Goal: Transaction & Acquisition: Purchase product/service

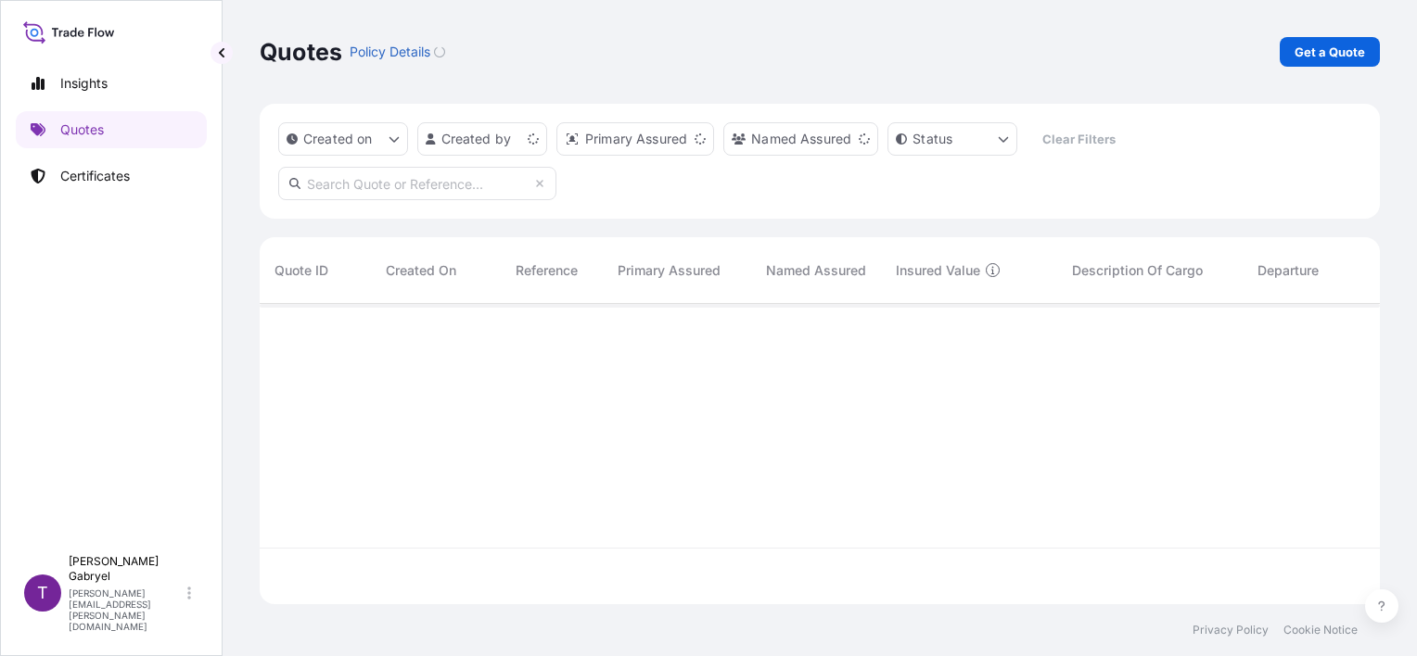
scroll to position [297, 1105]
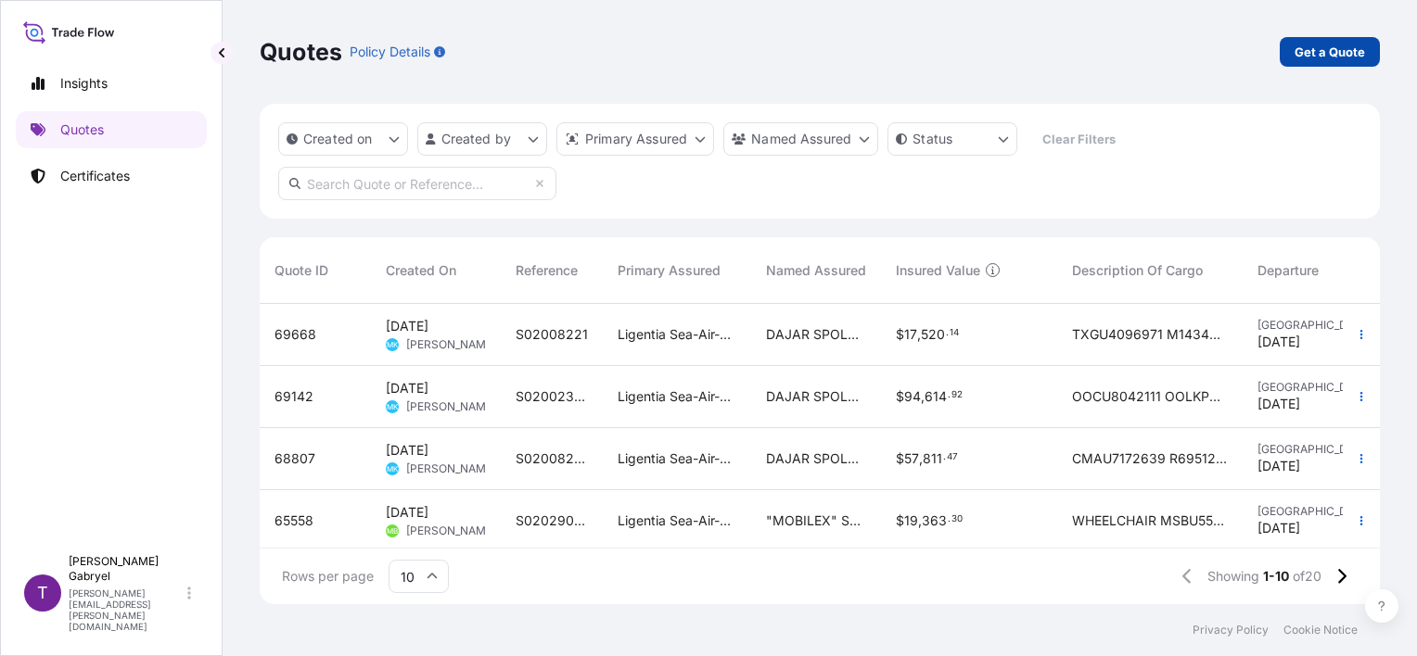
click at [1318, 63] on link "Get a Quote" at bounding box center [1329, 52] width 100 height 30
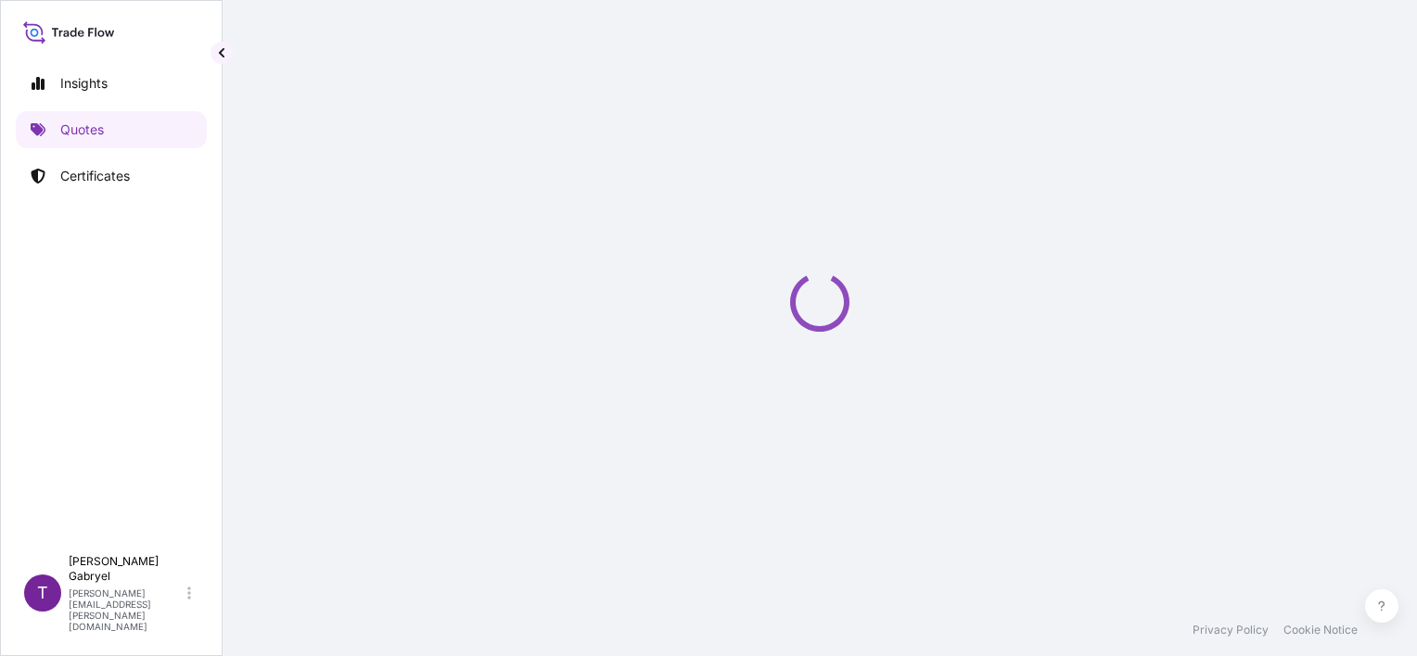
select select "Sea"
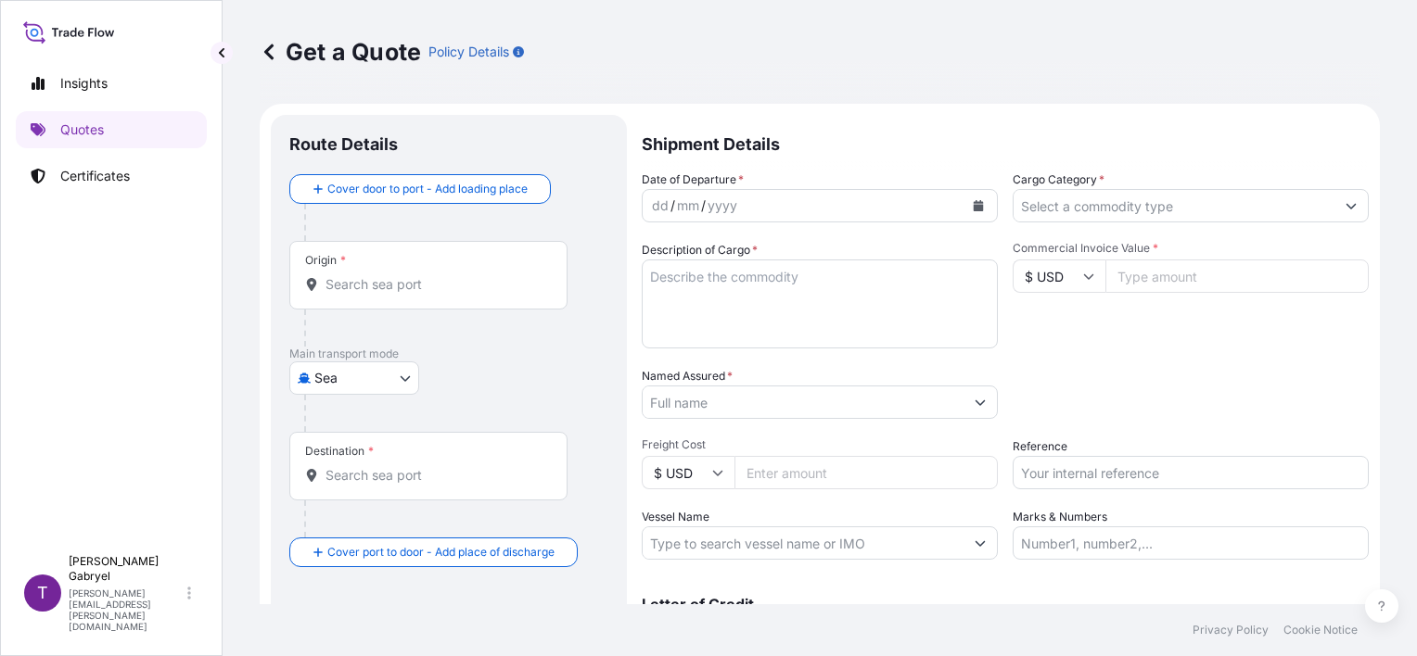
scroll to position [30, 0]
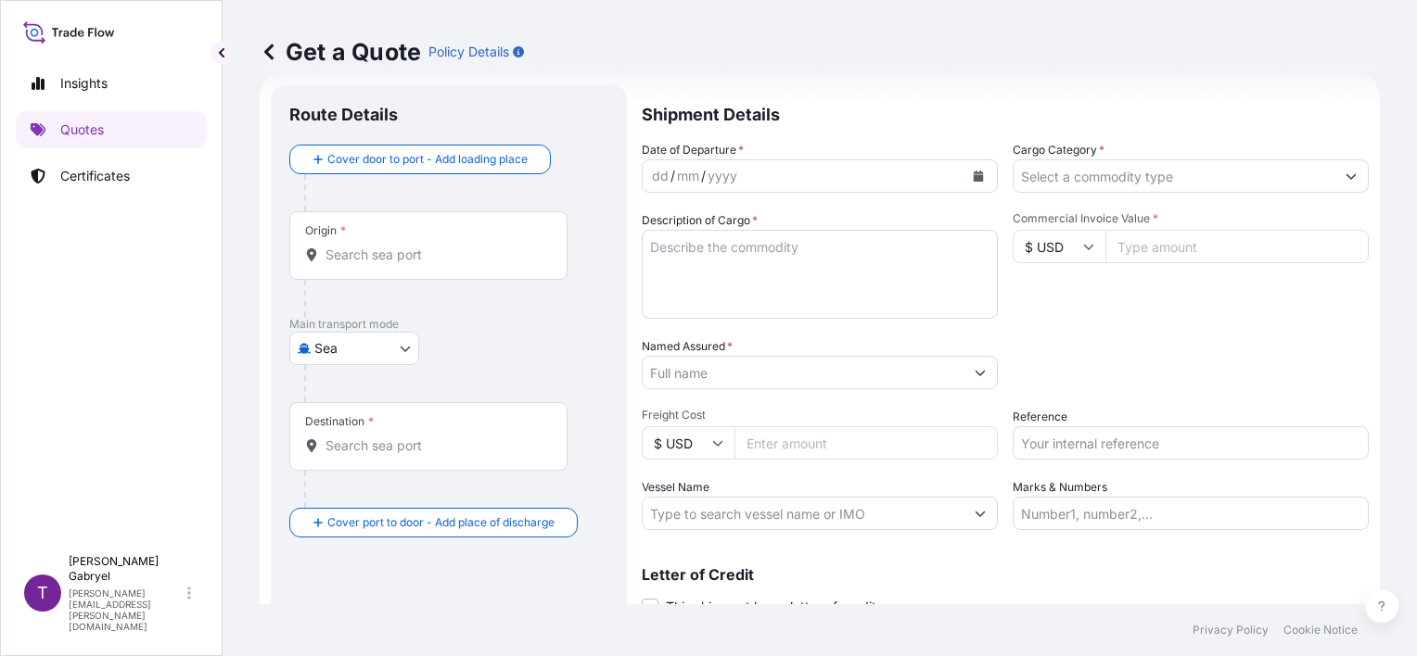
click at [1048, 184] on input "Cargo Category *" at bounding box center [1173, 175] width 321 height 33
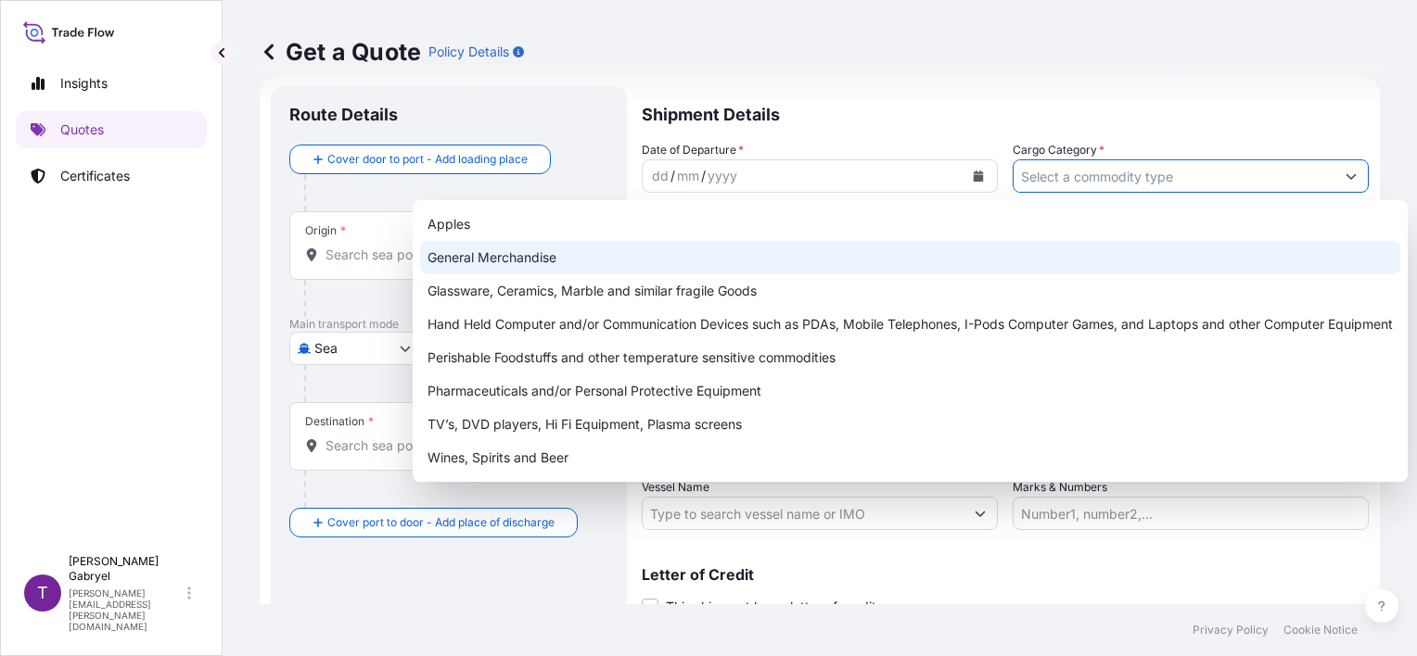
click at [846, 252] on div "General Merchandise" at bounding box center [910, 257] width 980 height 33
type input "General Merchandise"
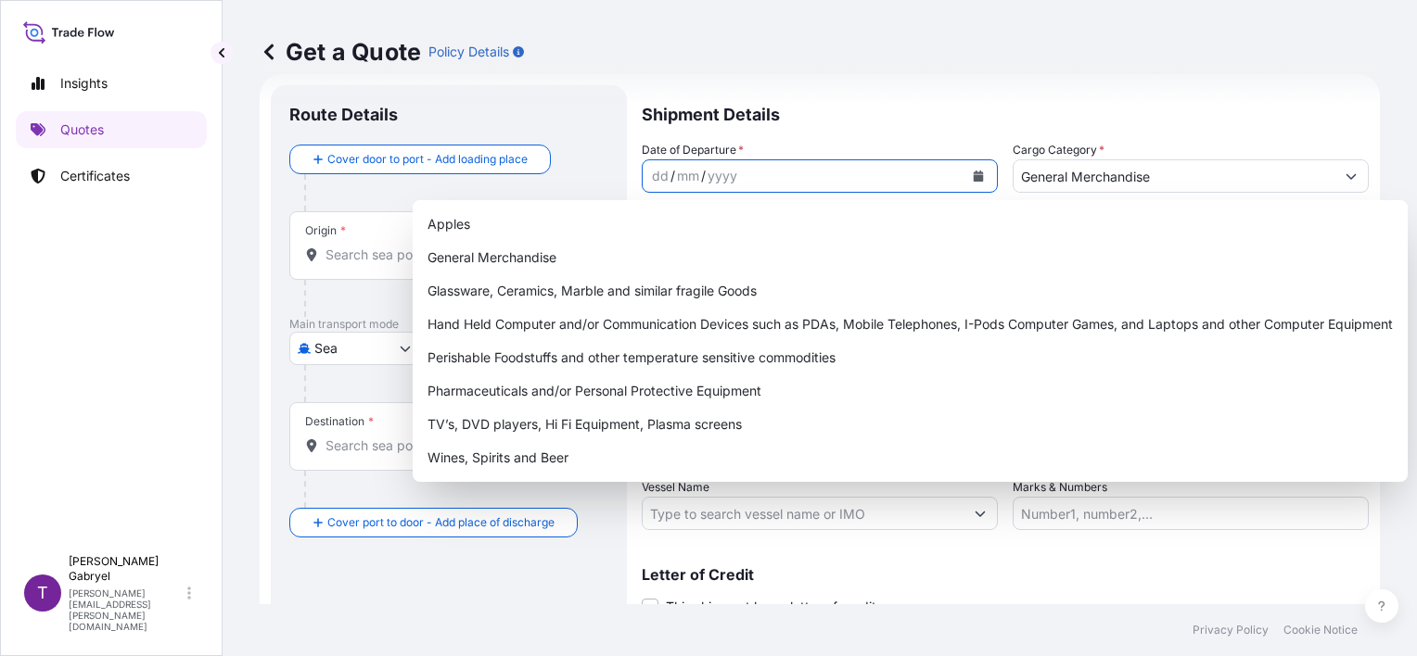
click at [973, 174] on icon "Calendar" at bounding box center [978, 176] width 11 height 11
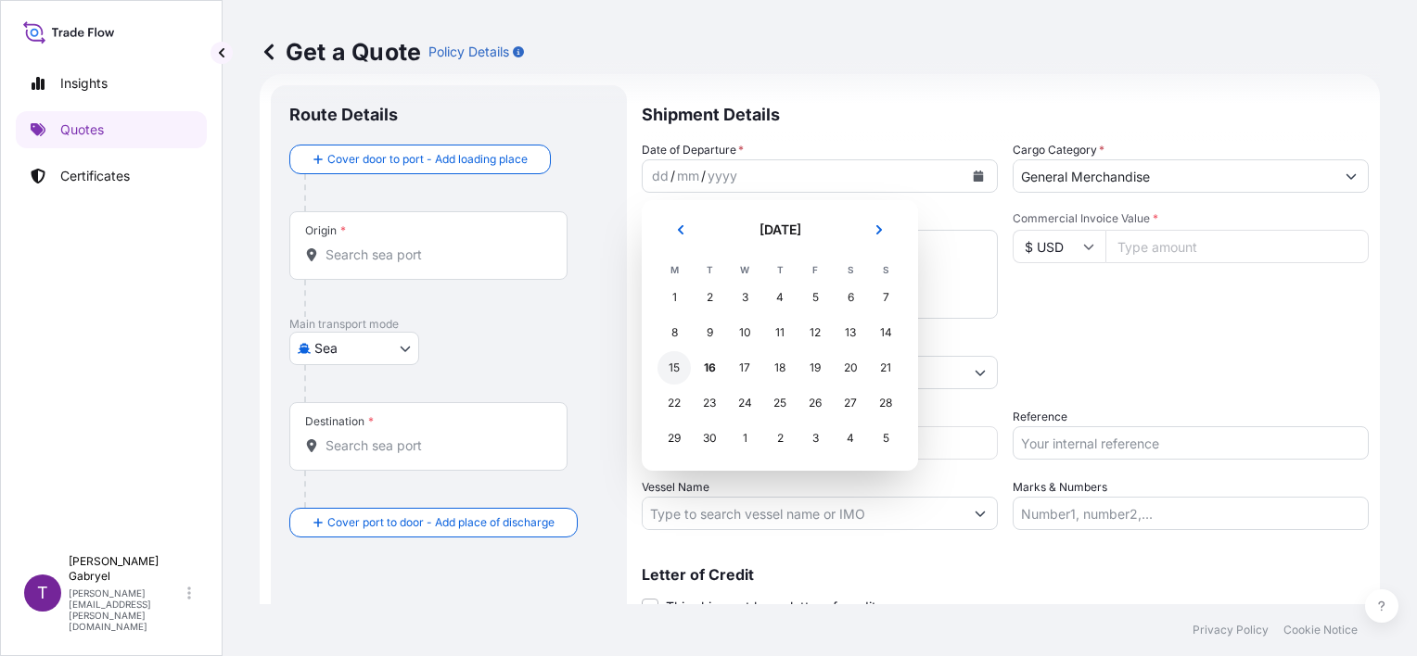
click at [680, 367] on div "15" at bounding box center [673, 367] width 33 height 33
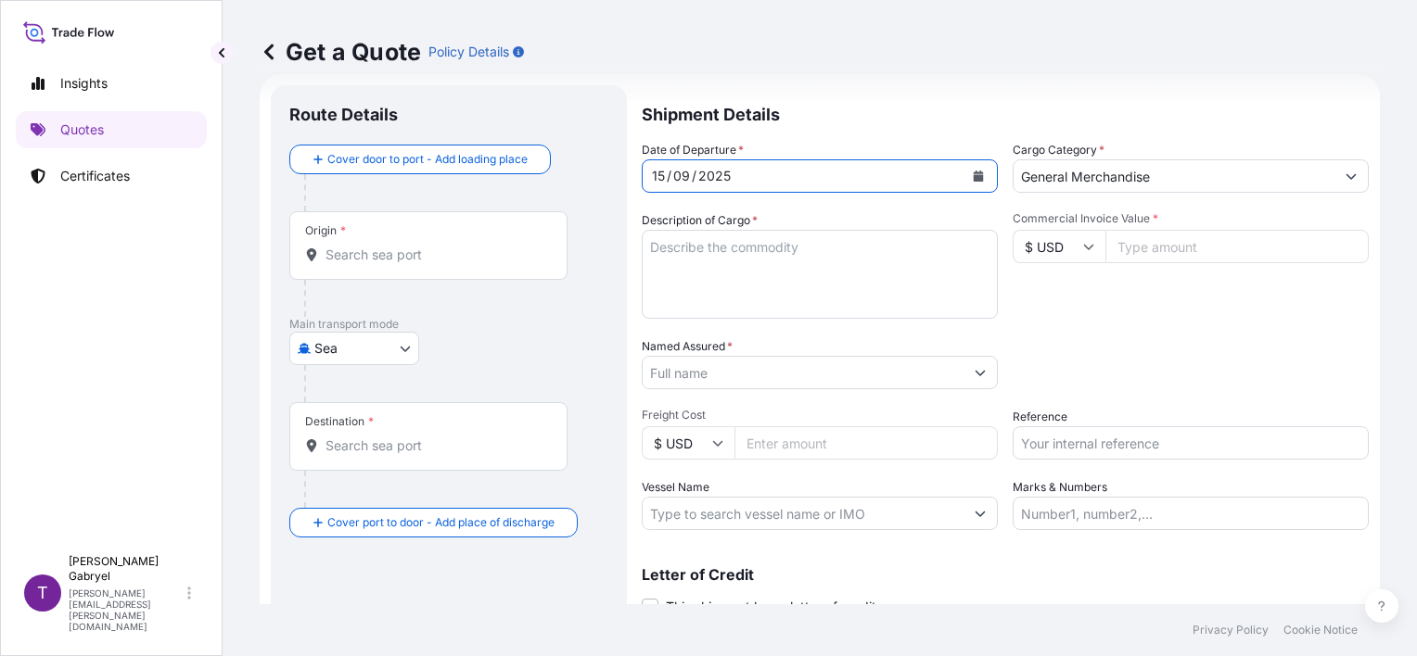
click at [393, 257] on input "Origin *" at bounding box center [434, 255] width 219 height 19
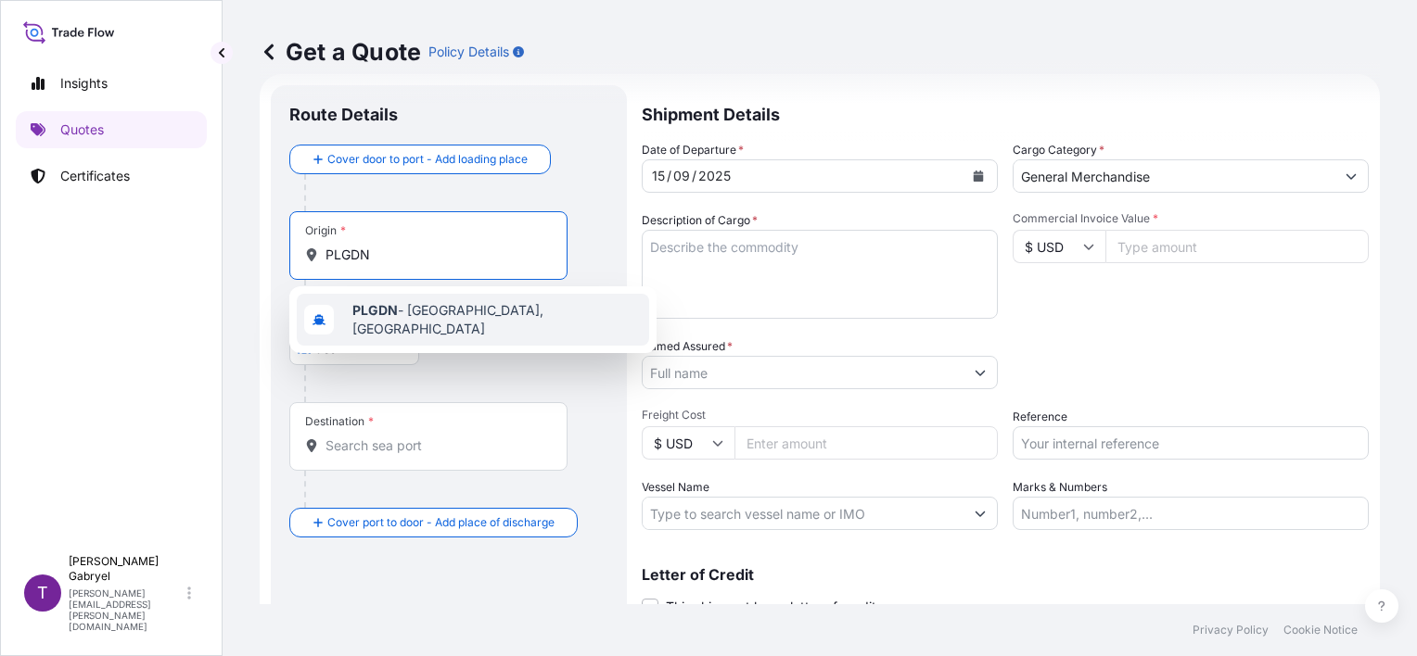
click at [400, 311] on span "PLGDN - [GEOGRAPHIC_DATA], [GEOGRAPHIC_DATA]" at bounding box center [496, 319] width 289 height 37
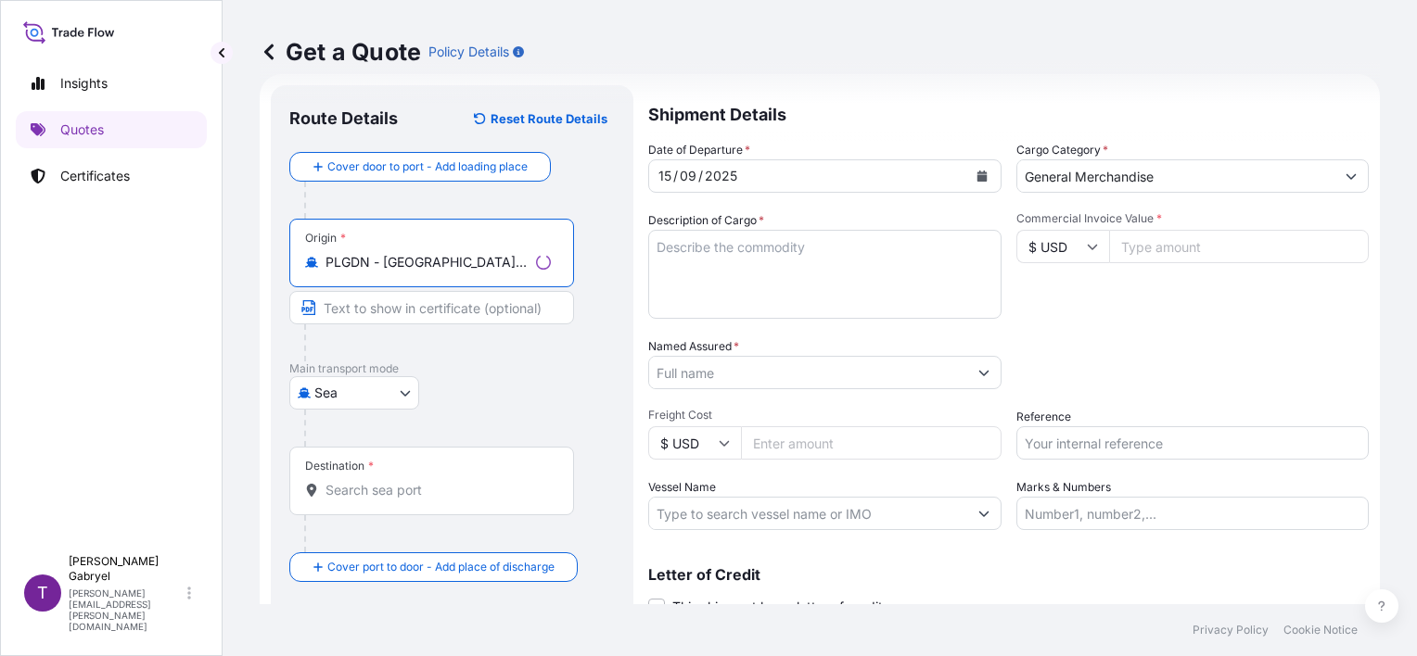
type input "PLGDN - [GEOGRAPHIC_DATA], [GEOGRAPHIC_DATA]"
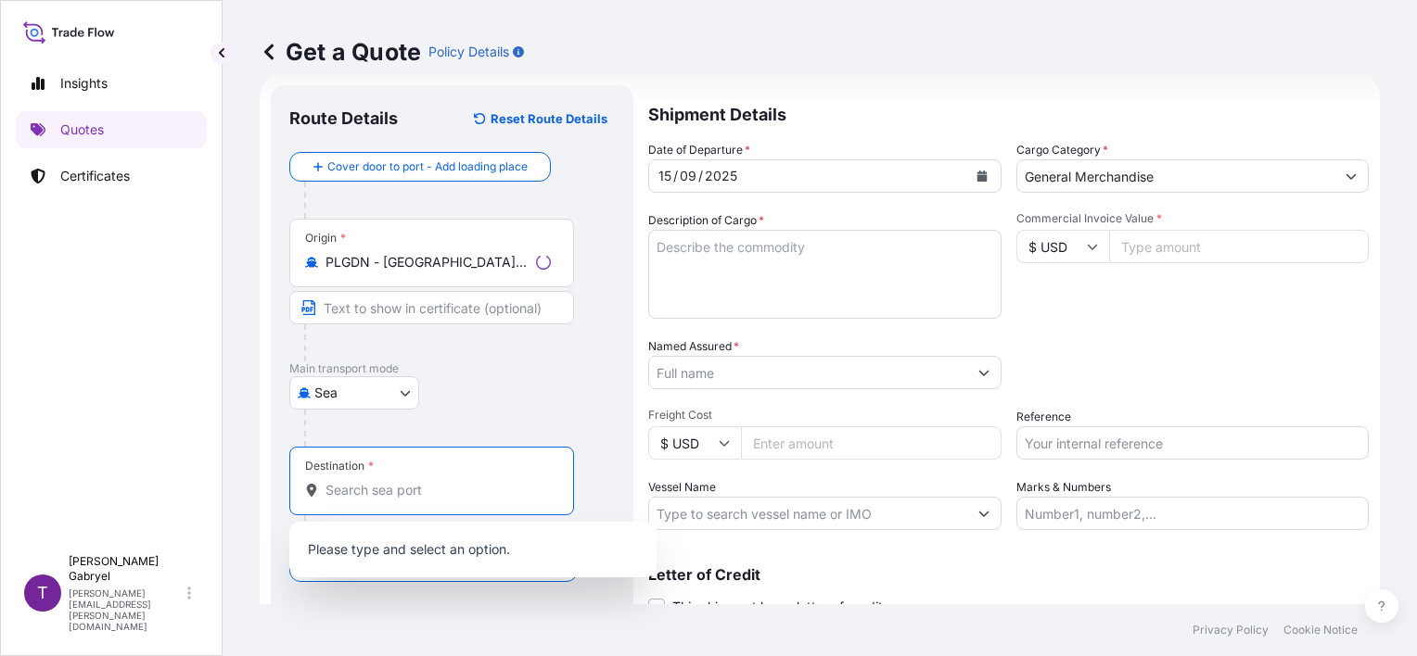
click at [430, 484] on input "Destination *" at bounding box center [437, 490] width 225 height 19
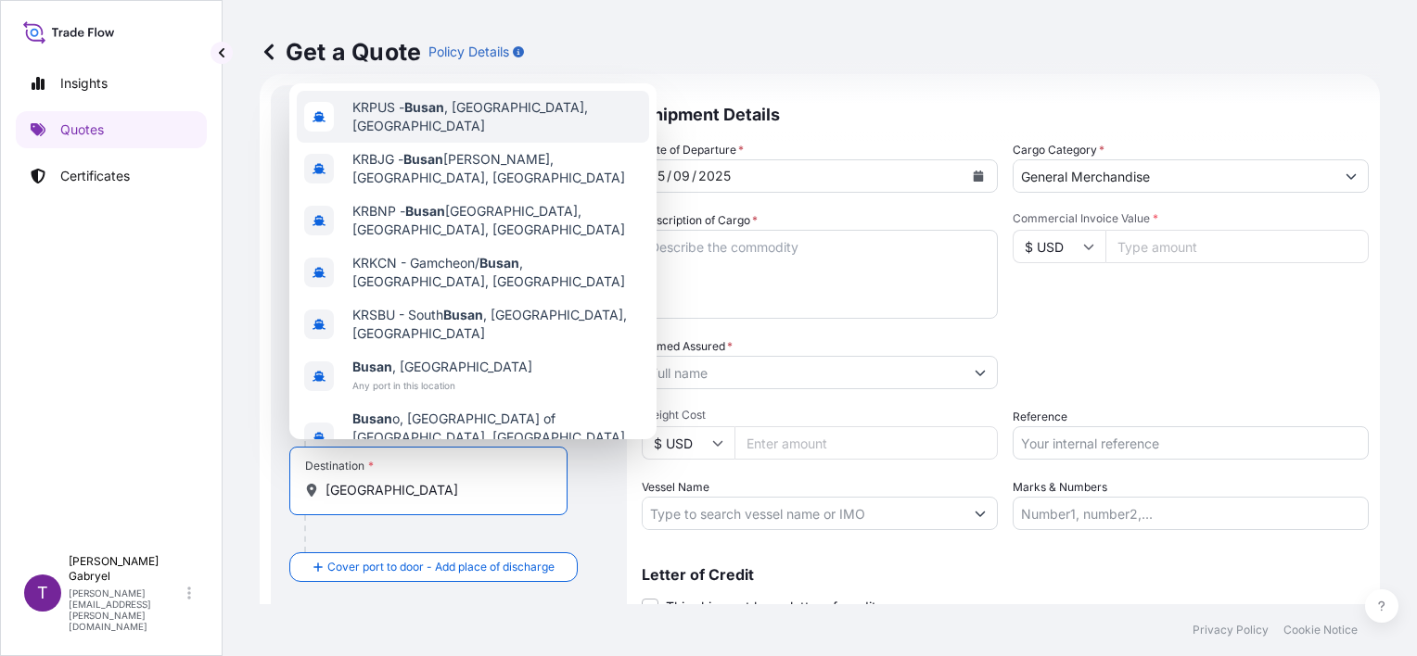
click at [518, 124] on span "KRPUS - [GEOGRAPHIC_DATA] , [GEOGRAPHIC_DATA], [GEOGRAPHIC_DATA]" at bounding box center [496, 116] width 289 height 37
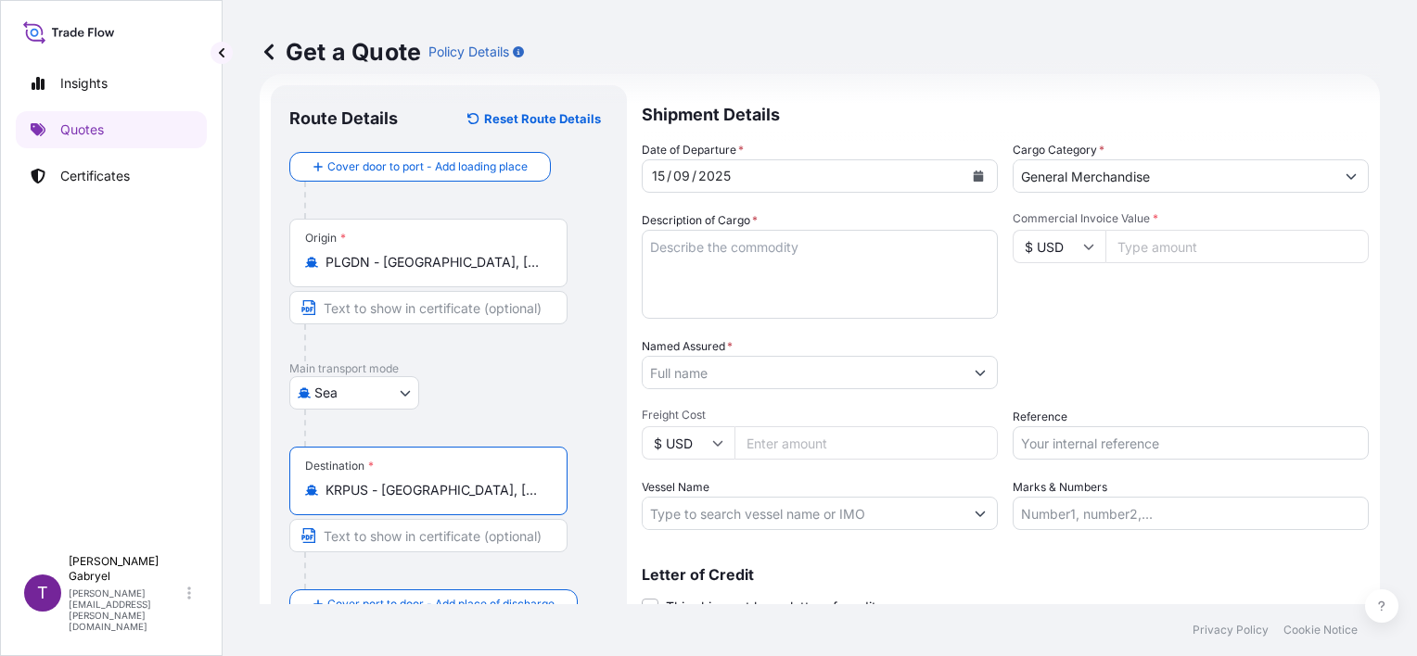
type input "KRPUS - [GEOGRAPHIC_DATA], [GEOGRAPHIC_DATA], [GEOGRAPHIC_DATA]"
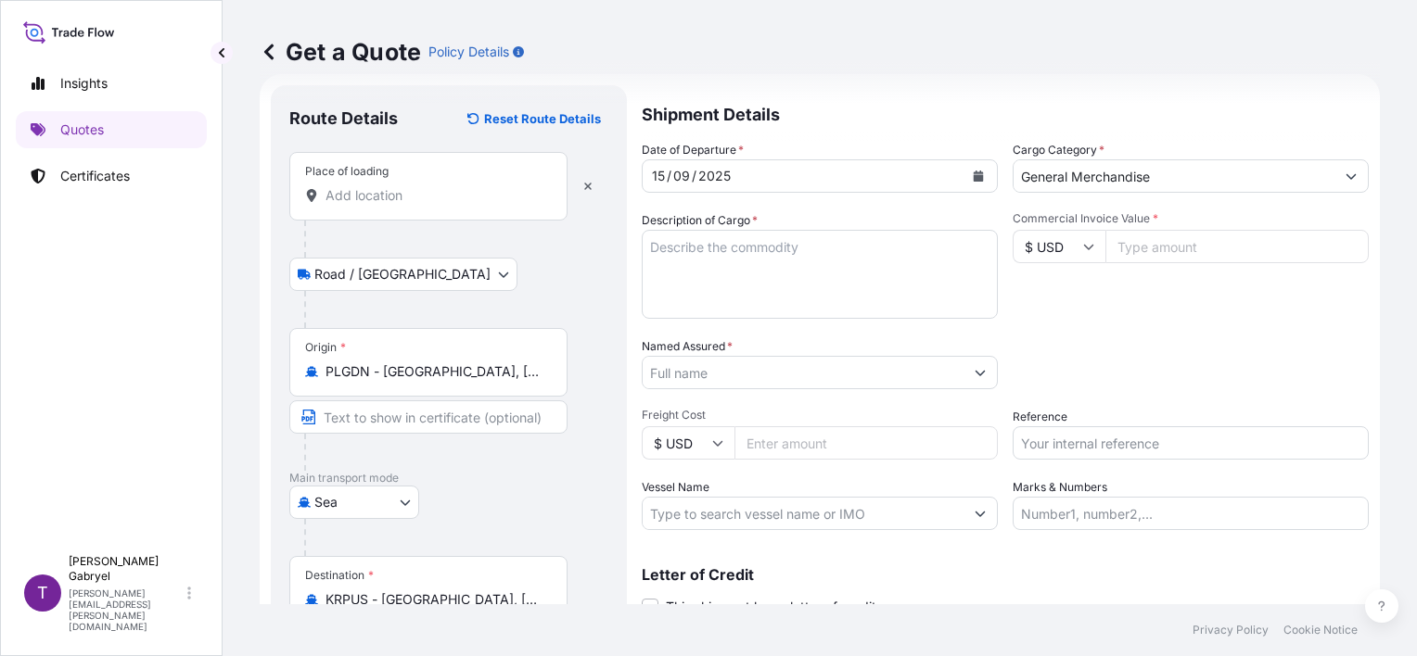
click at [434, 184] on div "Place of loading" at bounding box center [428, 186] width 278 height 69
click at [434, 186] on input "Place of loading" at bounding box center [434, 195] width 219 height 19
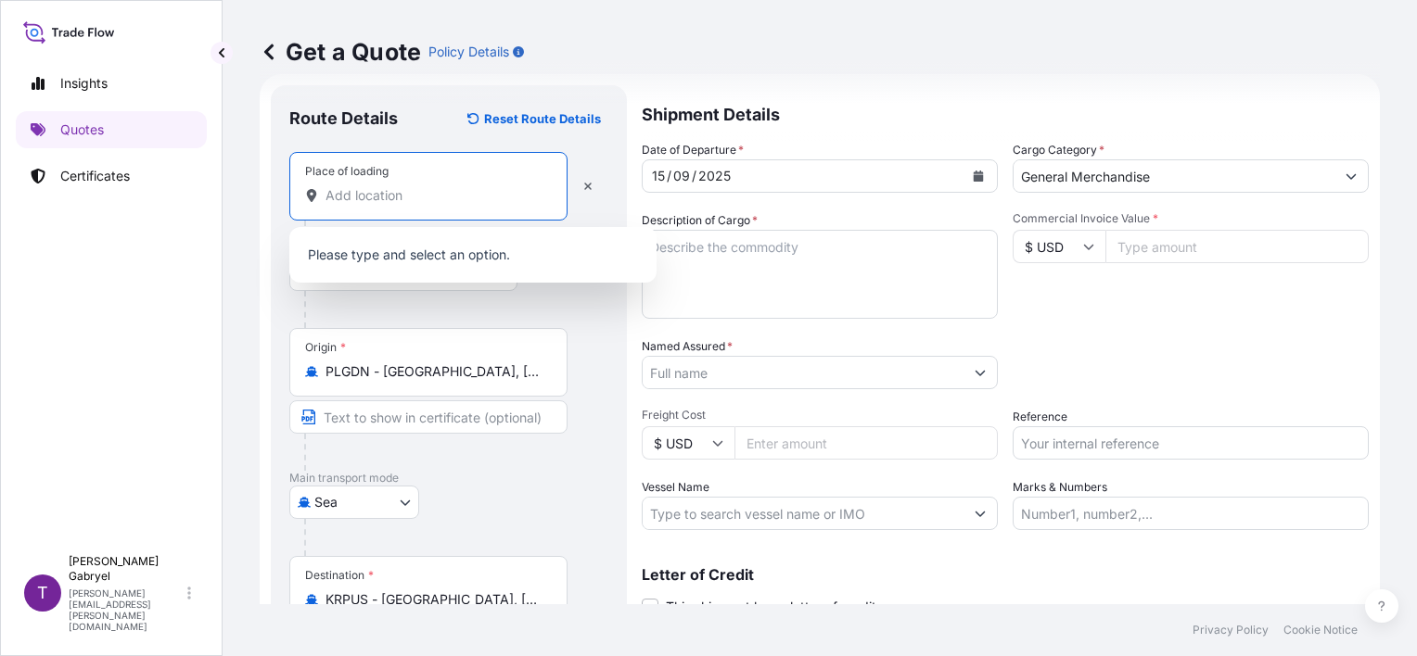
paste input "Głogów Małopolski,"
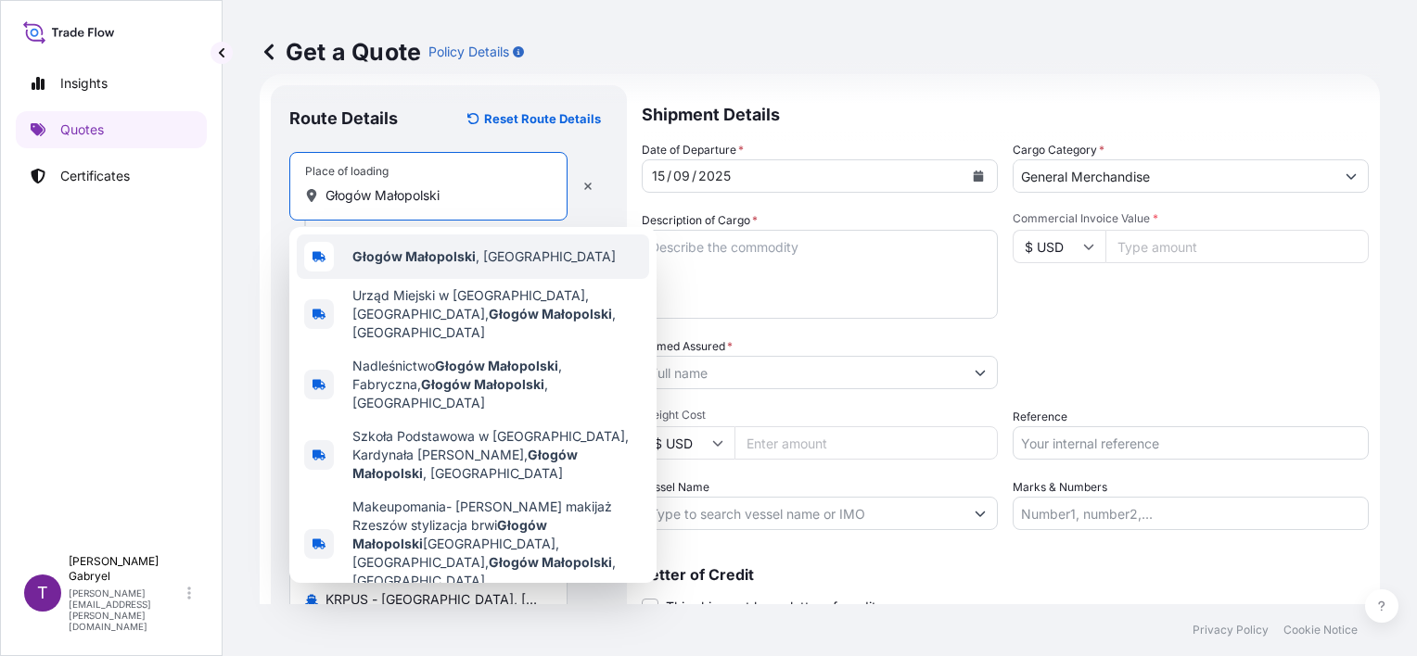
click at [443, 246] on div "Głogów Małopolski , [GEOGRAPHIC_DATA]" at bounding box center [473, 257] width 352 height 44
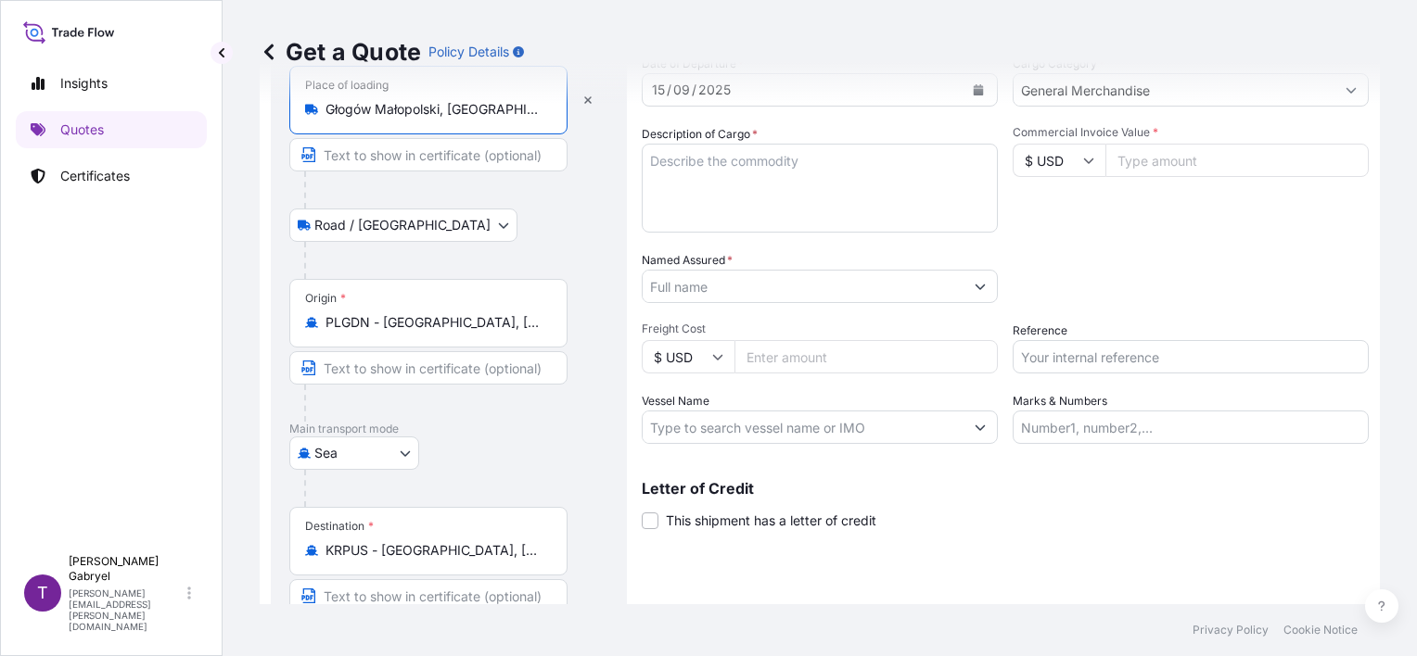
scroll to position [0, 0]
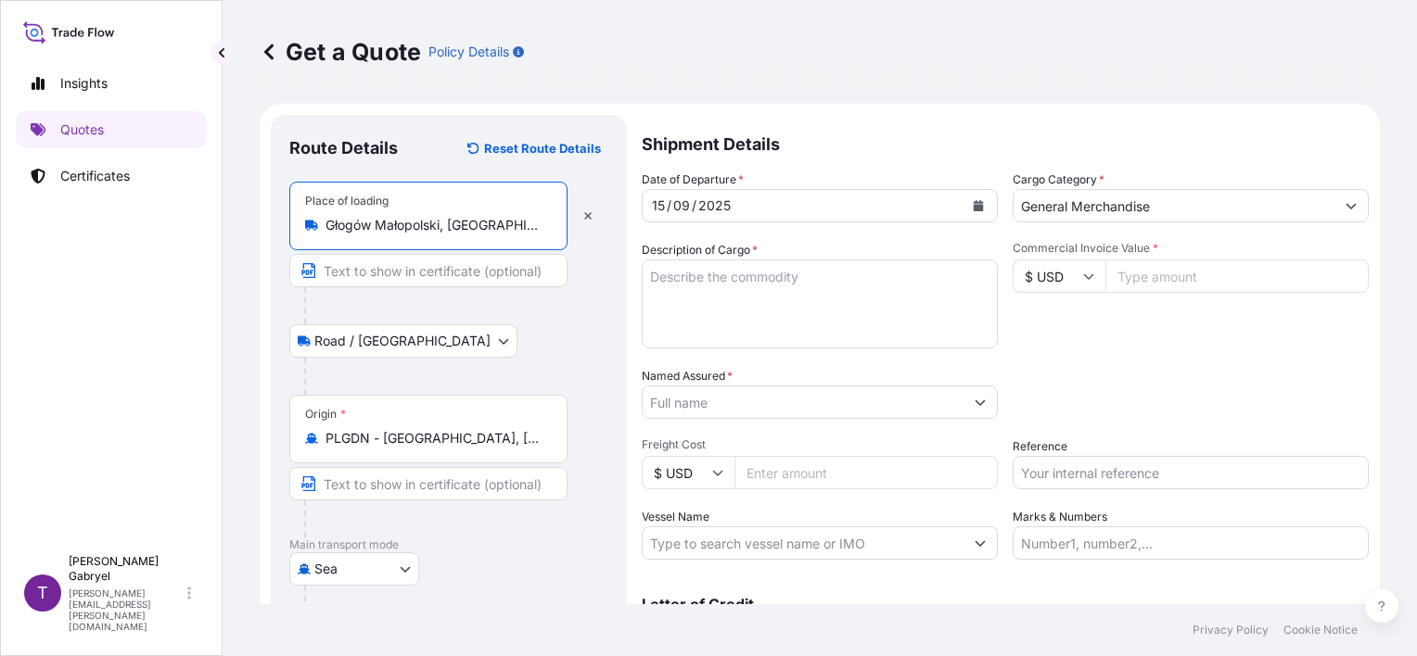
type input "Głogów Małopolski, [GEOGRAPHIC_DATA]"
click at [727, 308] on textarea "Description of Cargo *" at bounding box center [820, 304] width 356 height 89
paste textarea "PRINTED CIRCUIT BOARDS"
click at [956, 289] on textarea "PRINTED CIRCUIT BOARDS" at bounding box center [820, 304] width 356 height 89
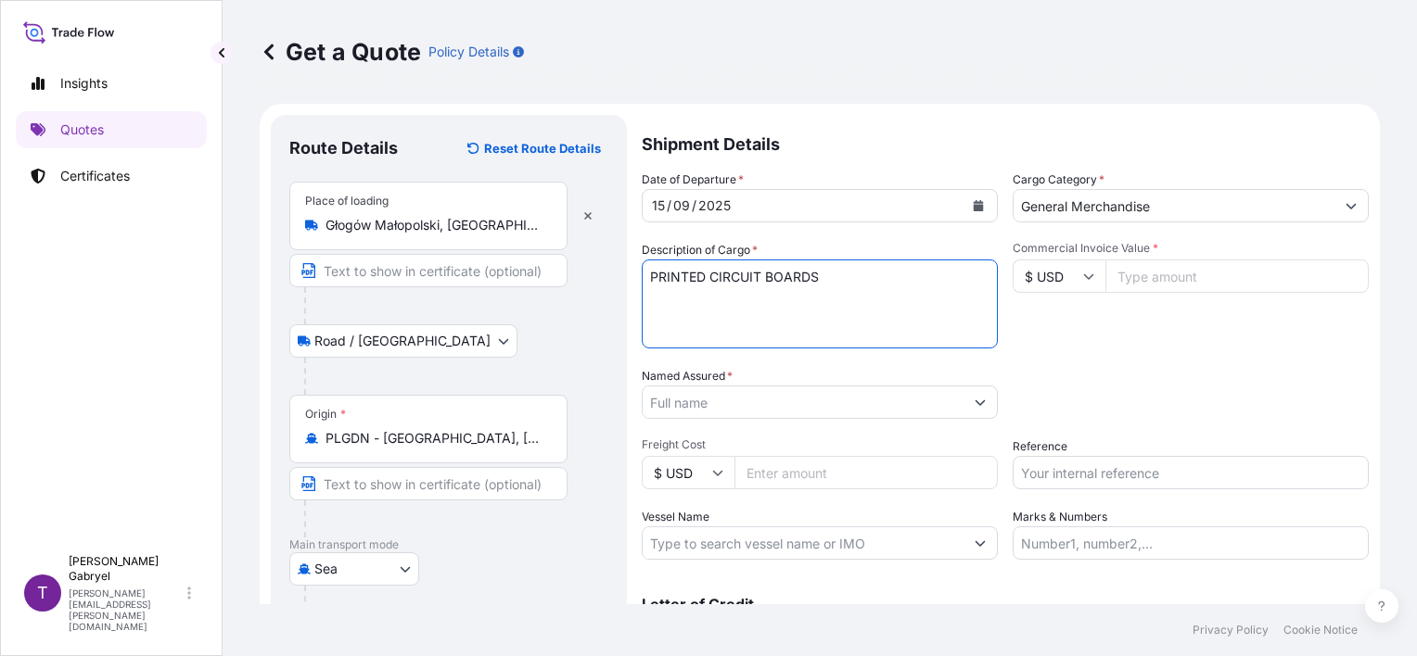
paste textarea "NET WEIGHT:"
click at [795, 335] on textarea "PRINTED CIRCUIT BOARDS NET WEIGHT:" at bounding box center [820, 304] width 356 height 89
paste textarea "GROSS WEIGHT:"
click at [781, 326] on textarea "PRINTED CIRCUIT BOARDS NET WEIGHT: GROSS WEIGHT:" at bounding box center [820, 304] width 356 height 89
paste textarea "QUANTITY:"
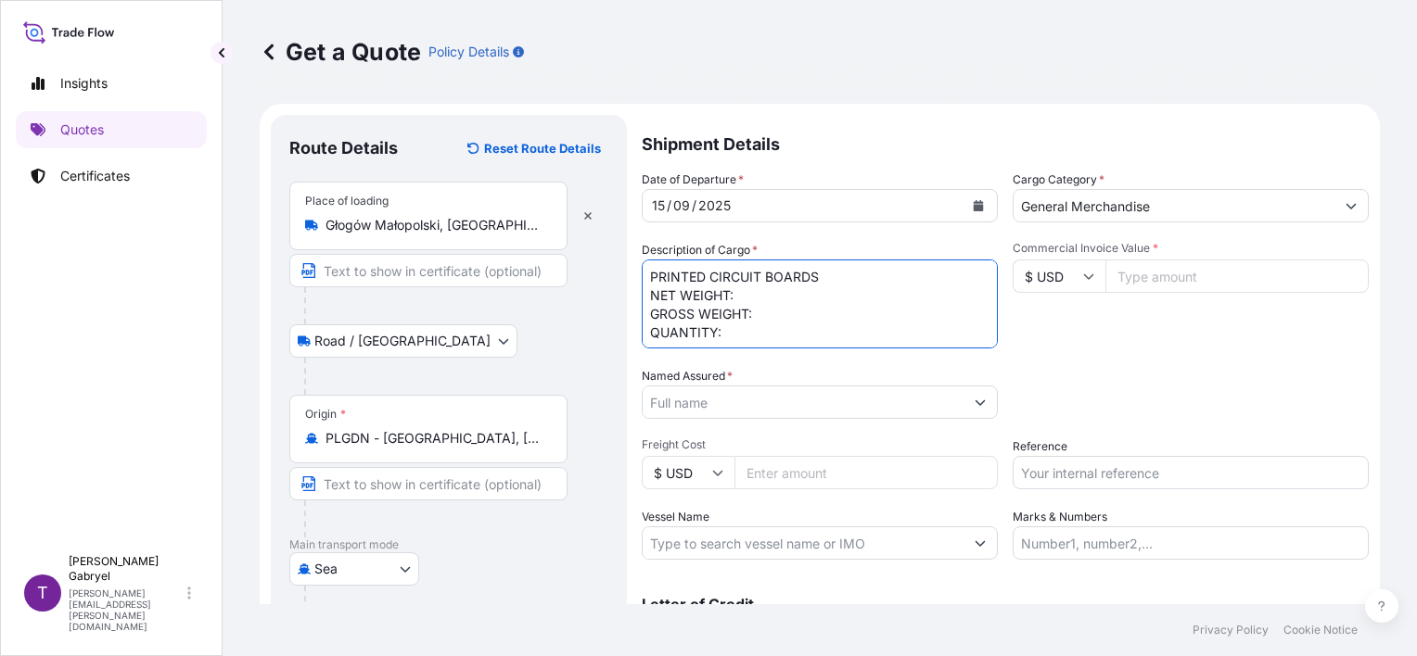
scroll to position [11, 0]
click at [728, 324] on textarea "PRINTED CIRCUIT BOARDS NET WEIGHT: GROSS WEIGHT: QUANTITY:" at bounding box center [820, 304] width 356 height 89
paste textarea "HS CODE: 854929"
click at [701, 349] on div "Date of Departure * [DATE] Cargo Category * General Merchandise Description of …" at bounding box center [1005, 365] width 727 height 389
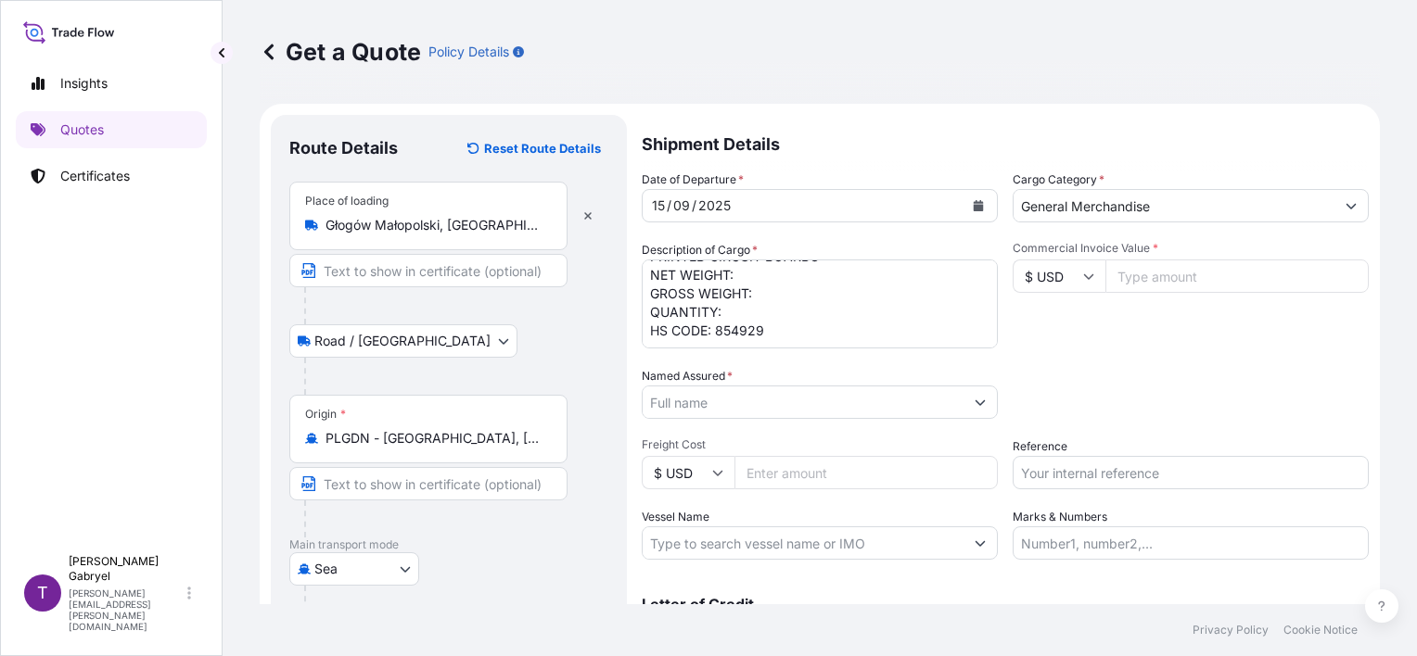
click at [707, 338] on textarea "PRINTED CIRCUIT BOARDS NET WEIGHT: GROSS WEIGHT: QUANTITY: HS CODE: 854929" at bounding box center [820, 304] width 356 height 89
paste textarea "LOT NO."
click at [779, 336] on textarea "PRINTED CIRCUIT BOARDS NET WEIGHT: GROSS WEIGHT: QUANTITY: HS CODE: 854929 LOT …" at bounding box center [820, 304] width 356 height 89
type textarea "PRINTED CIRCUIT BOARDS NET WEIGHT: GROSS WEIGHT: QUANTITY: HS CODE: 854929 LOT …"
click at [735, 554] on input "Vessel Name" at bounding box center [802, 543] width 321 height 33
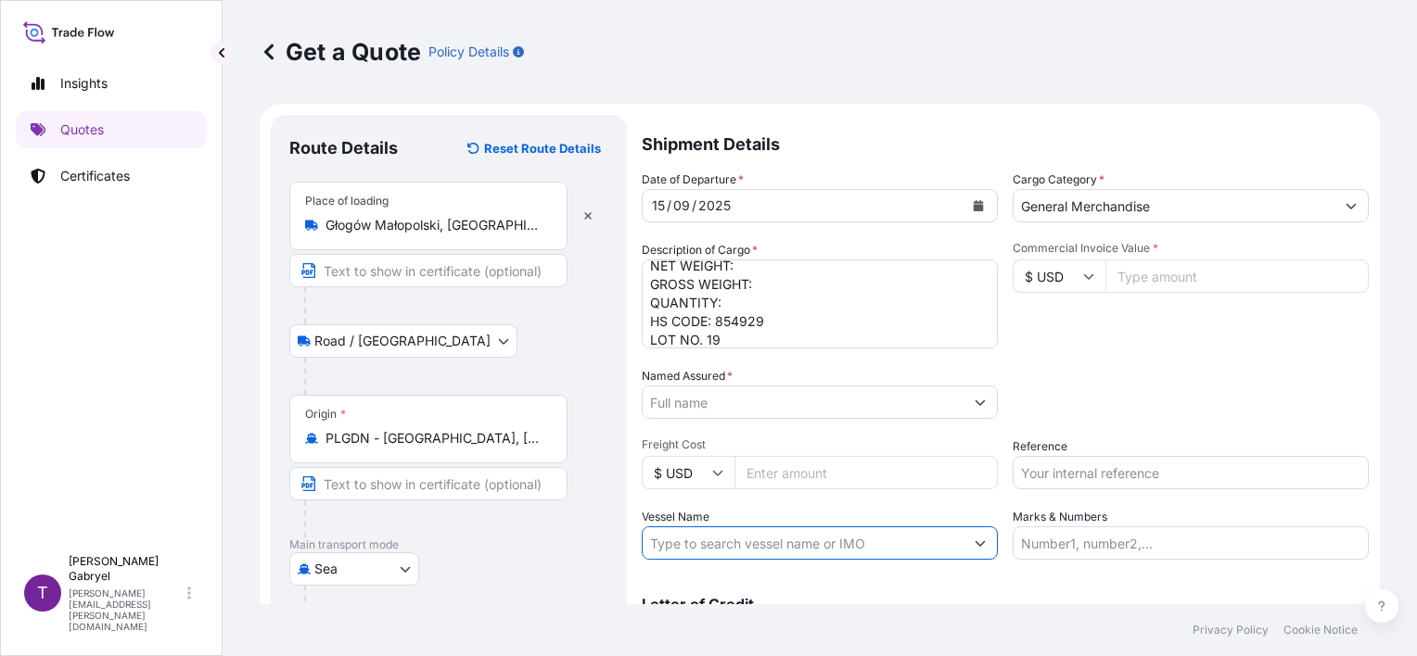
paste input "OOCL GDYNIA 007E"
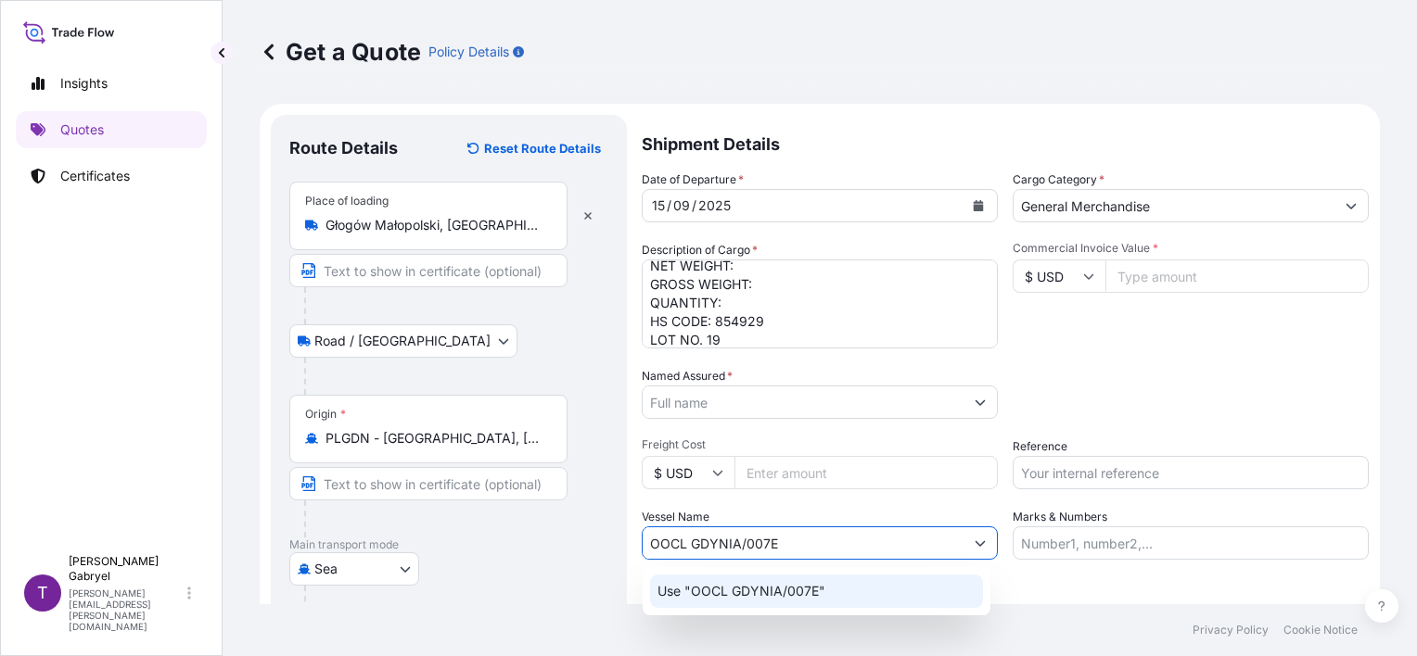
click at [781, 586] on p "Use "OOCL GDYNIA/007E"" at bounding box center [741, 591] width 168 height 19
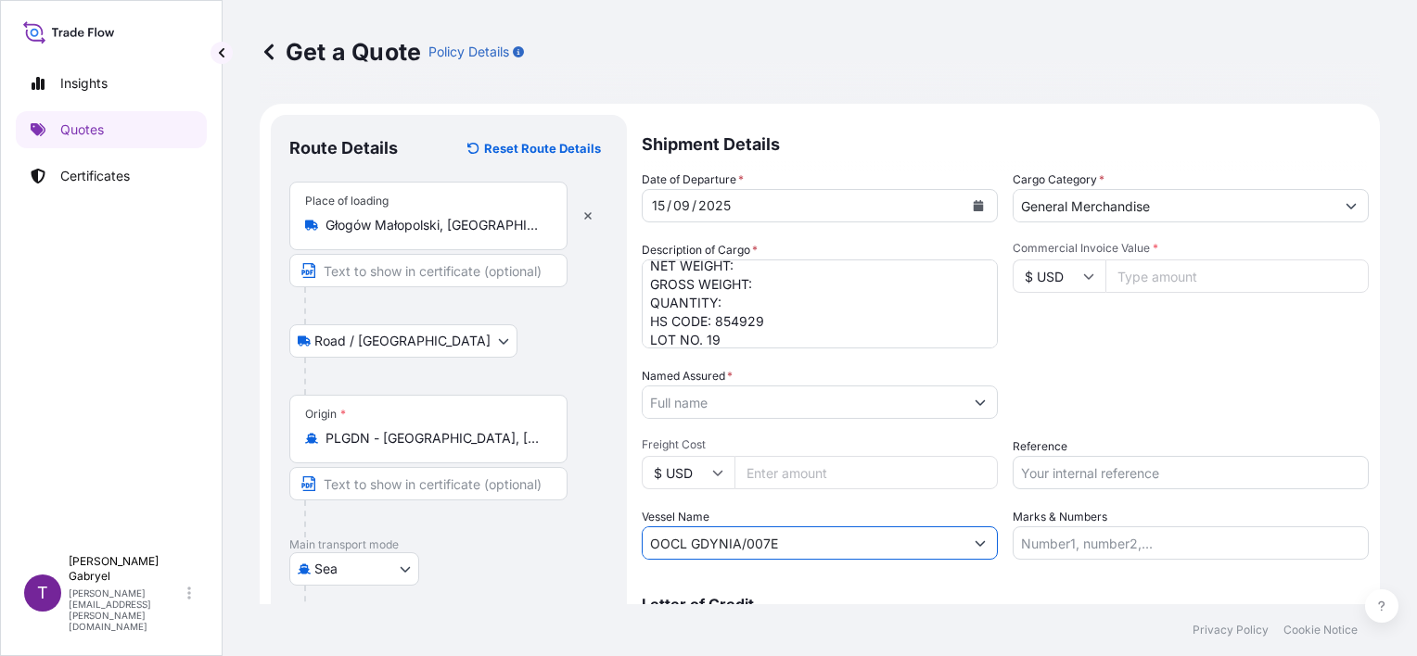
type input "OOCL GDYNIA/007E"
drag, startPoint x: 749, startPoint y: 406, endPoint x: 768, endPoint y: 375, distance: 36.6
click at [749, 404] on input "Named Assured *" at bounding box center [802, 402] width 321 height 33
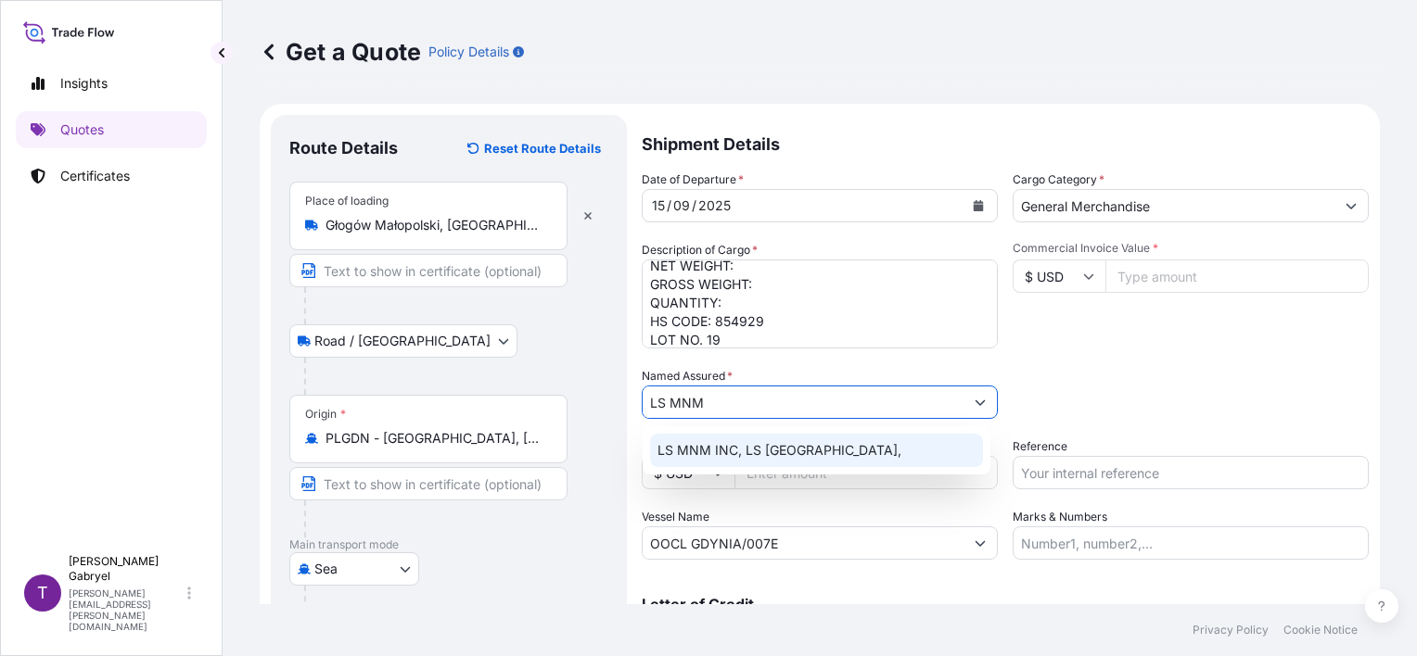
click at [812, 454] on span "LS MNM INC, LS [GEOGRAPHIC_DATA]," at bounding box center [779, 450] width 244 height 19
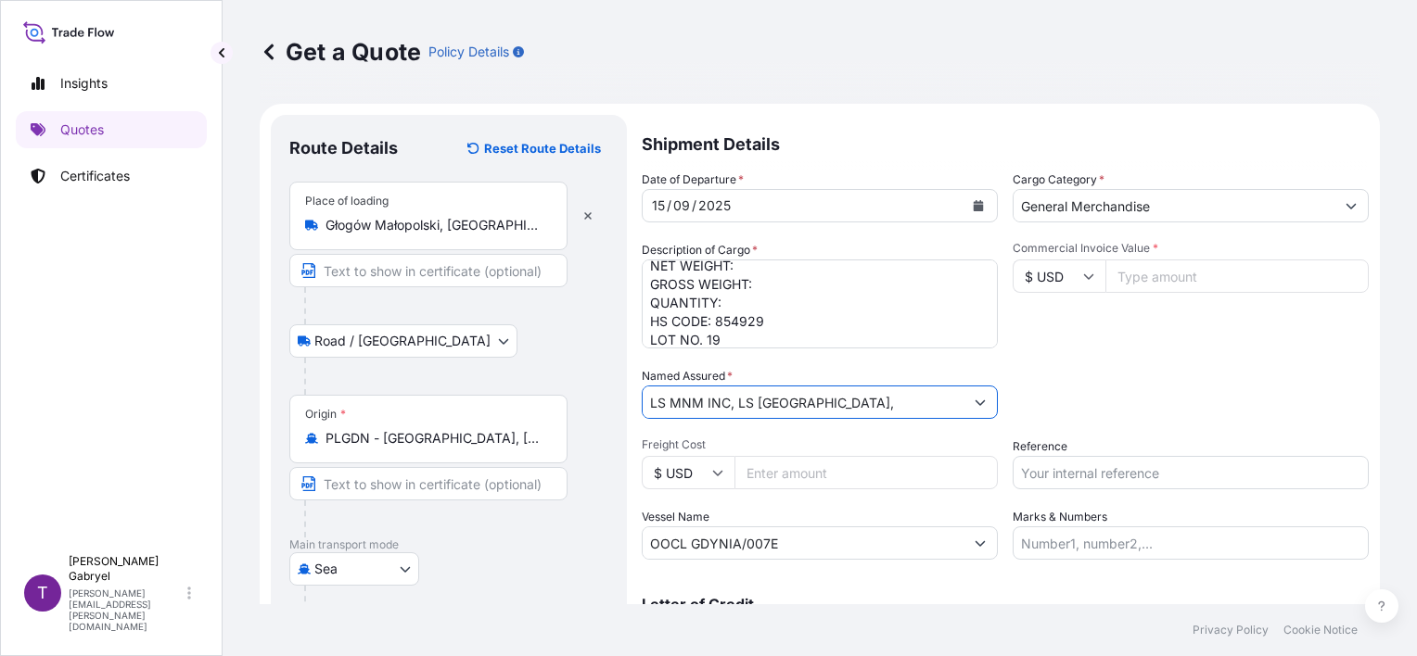
type input "LS MNM INC, LS [GEOGRAPHIC_DATA],"
click at [1106, 379] on div "Packing Category Type to search a container mode Please select a primary mode o…" at bounding box center [1190, 393] width 356 height 52
click at [1190, 281] on input "Commercial Invoice Value *" at bounding box center [1236, 276] width 263 height 33
paste input "51084.32"
type input "51084.32"
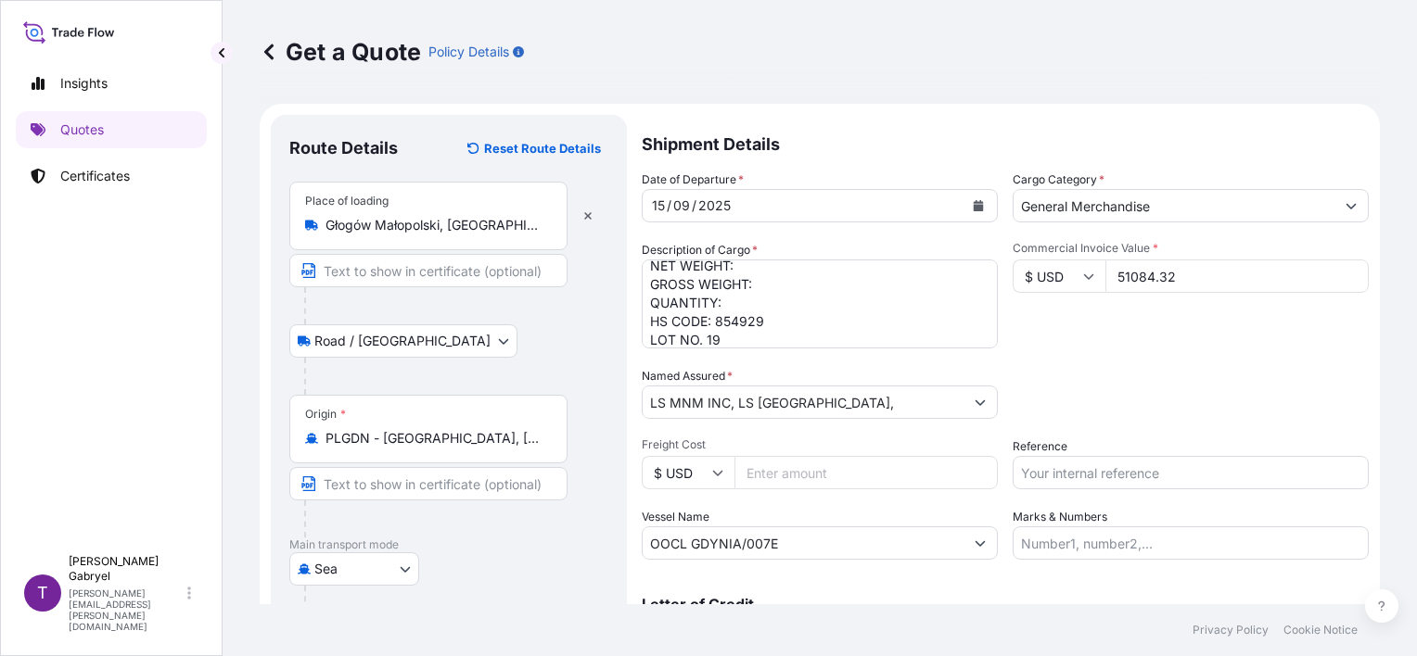
click at [1200, 334] on div "Commercial Invoice Value * $ USD 51084.32" at bounding box center [1190, 295] width 356 height 108
click at [775, 288] on textarea "PRINTED CIRCUIT BOARDS NET WEIGHT: GROSS WEIGHT: QUANTITY: HS CODE: 854929 LOT …" at bounding box center [820, 304] width 356 height 89
paste textarea "19511"
click at [778, 262] on textarea "PRINTED CIRCUIT BOARDS NET WEIGHT: GROSS WEIGHT: 19511 KG QUANTITY: HS CODE: 85…" at bounding box center [820, 304] width 356 height 89
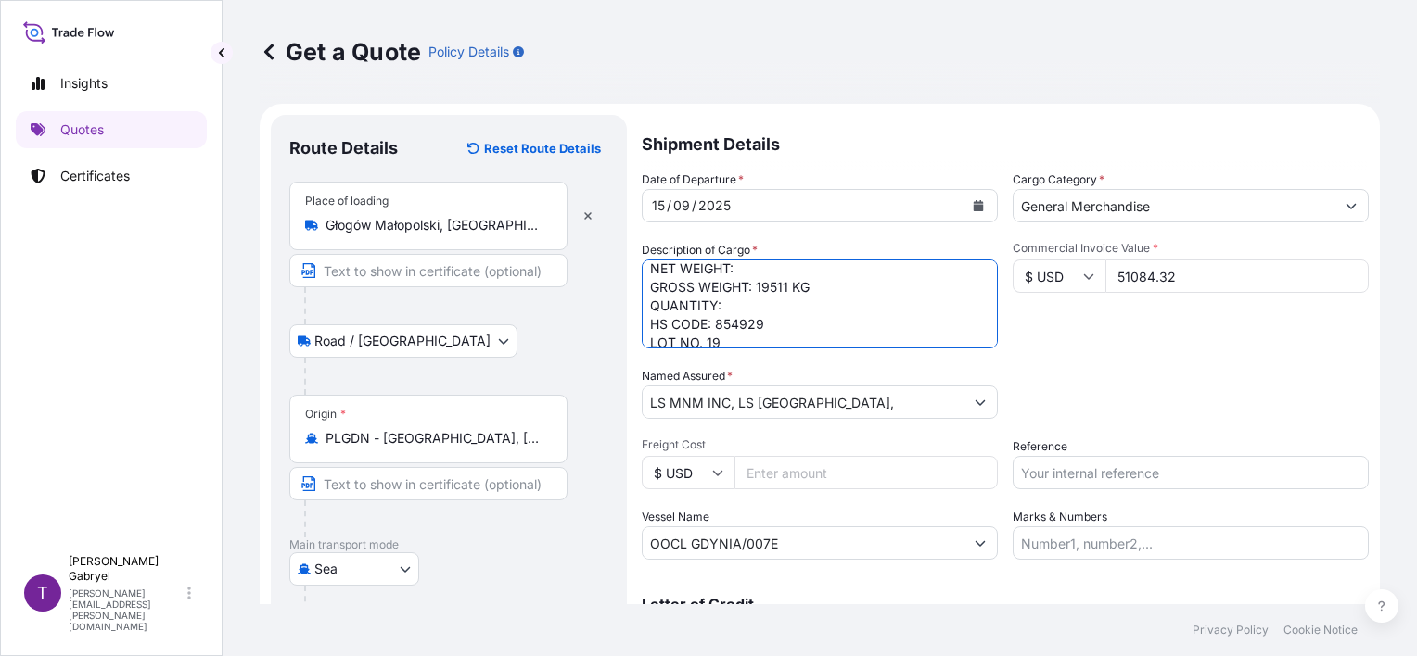
paste textarea "19 045"
click at [768, 297] on textarea "PRINTED CIRCUIT BOARDS NET WEIGHT: 19045 KG GROSS WEIGHT: 19511 KG QUANTITY: HS…" at bounding box center [820, 304] width 356 height 89
paste textarea "22"
click at [831, 335] on textarea "PRINTED CIRCUIT BOARDS NET WEIGHT: 19045 KG GROSS WEIGHT: 19511 KG QUANTITY: 22…" at bounding box center [820, 304] width 356 height 89
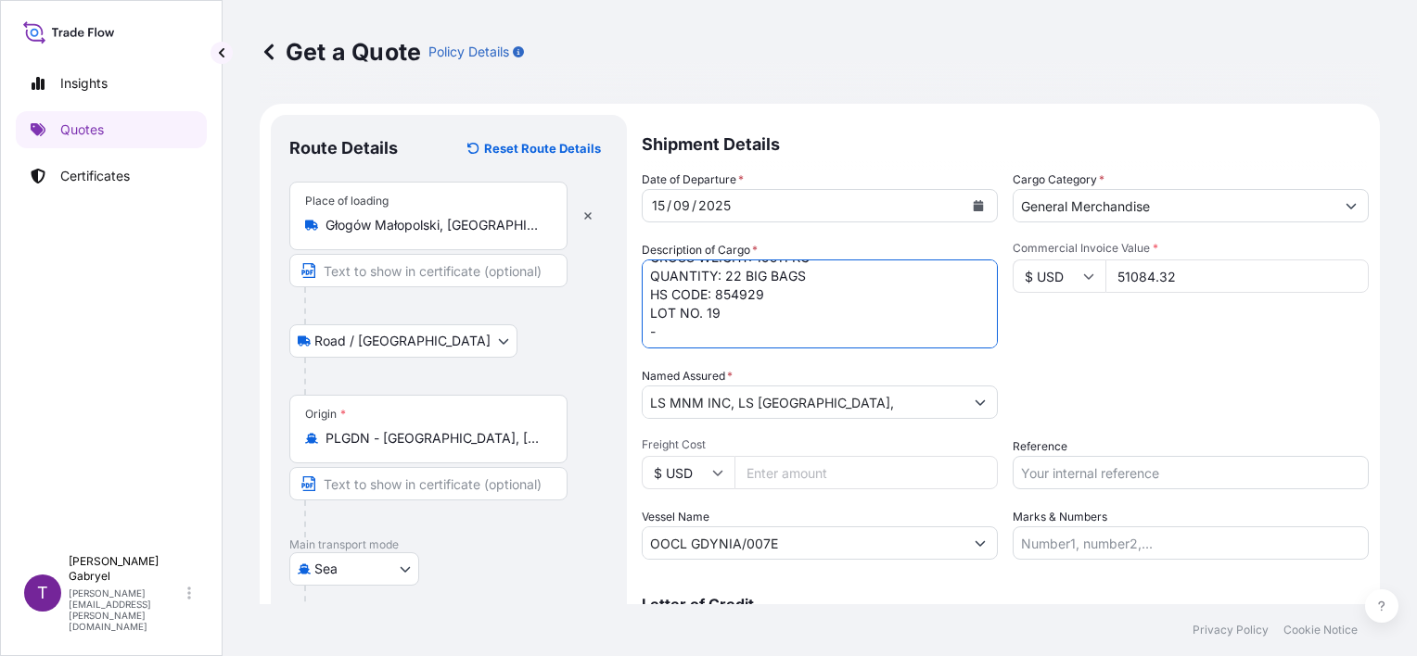
scroll to position [67, 0]
paste textarea "TRHU5371908"
type textarea "PRINTED CIRCUIT BOARDS NET WEIGHT: 19045 KG GROSS WEIGHT: 19511 KG QUANTITY: 22…"
click at [1096, 477] on input "Reference" at bounding box center [1190, 472] width 356 height 33
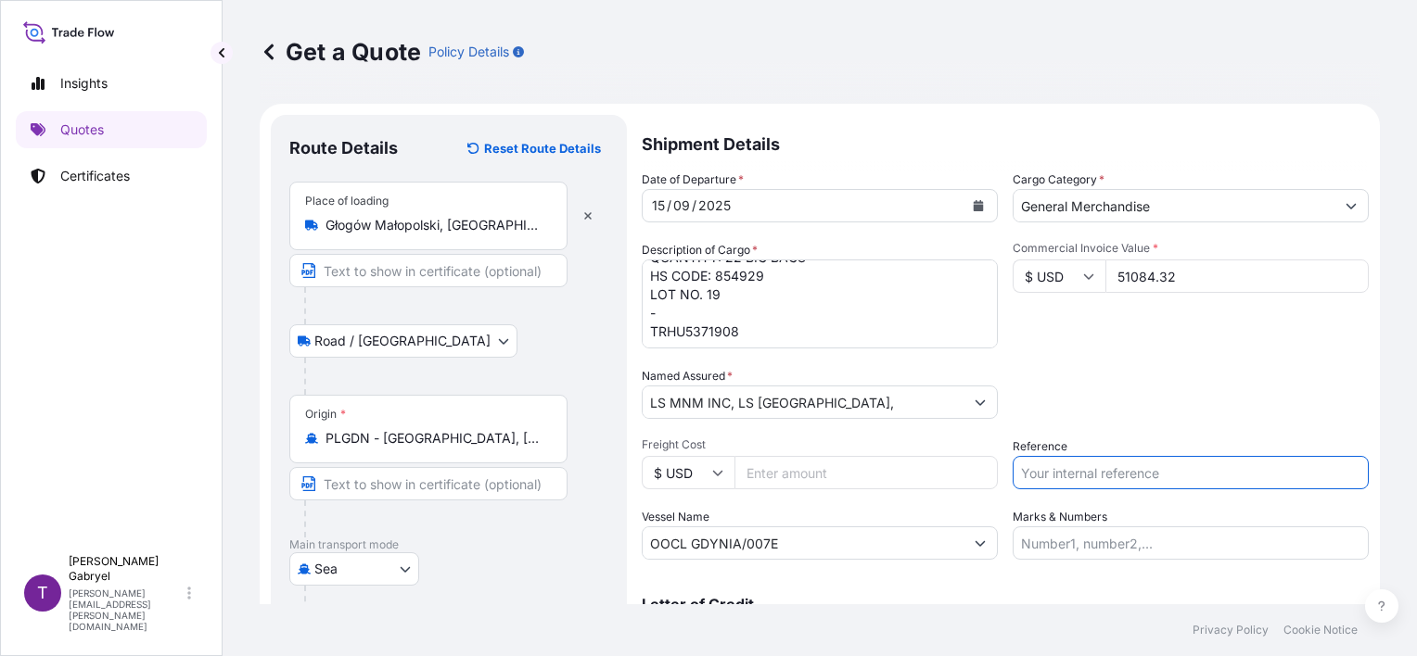
paste input "S02046305"
type input "S02046305"
click at [1058, 375] on div "Packing Category Type to search a container mode Please select a primary mode o…" at bounding box center [1190, 393] width 356 height 52
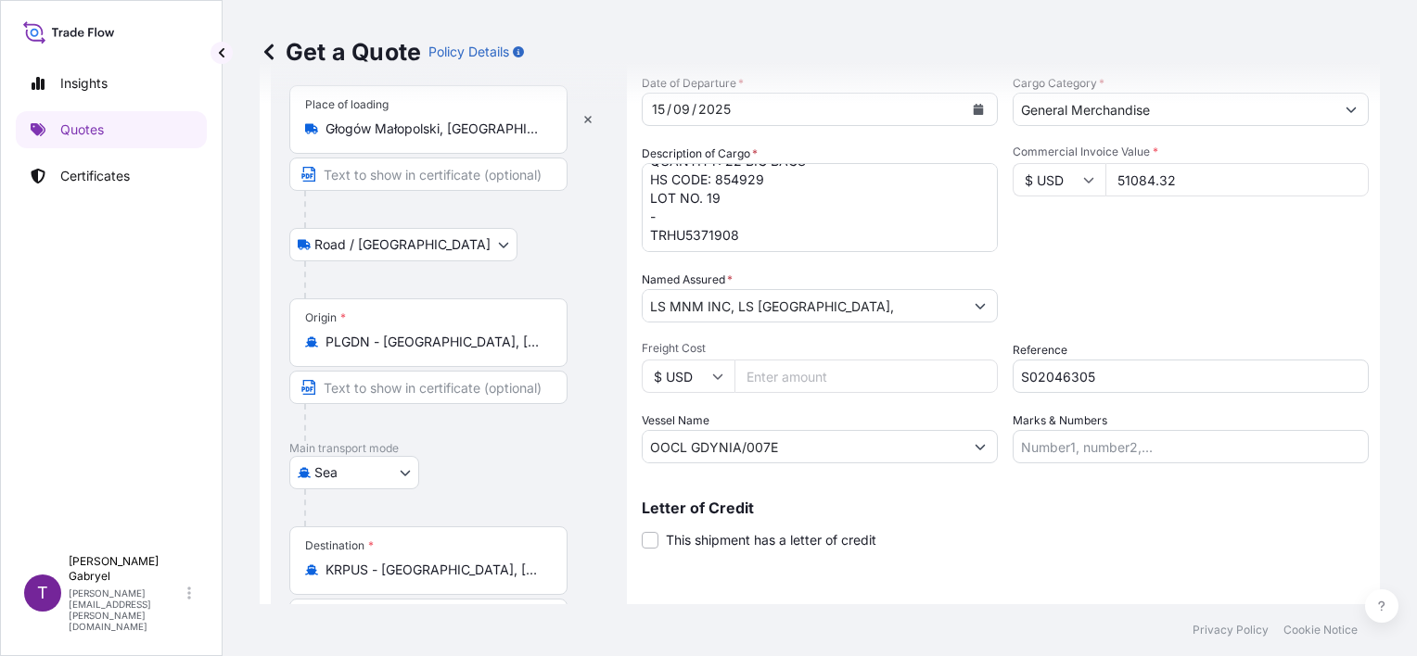
scroll to position [219, 0]
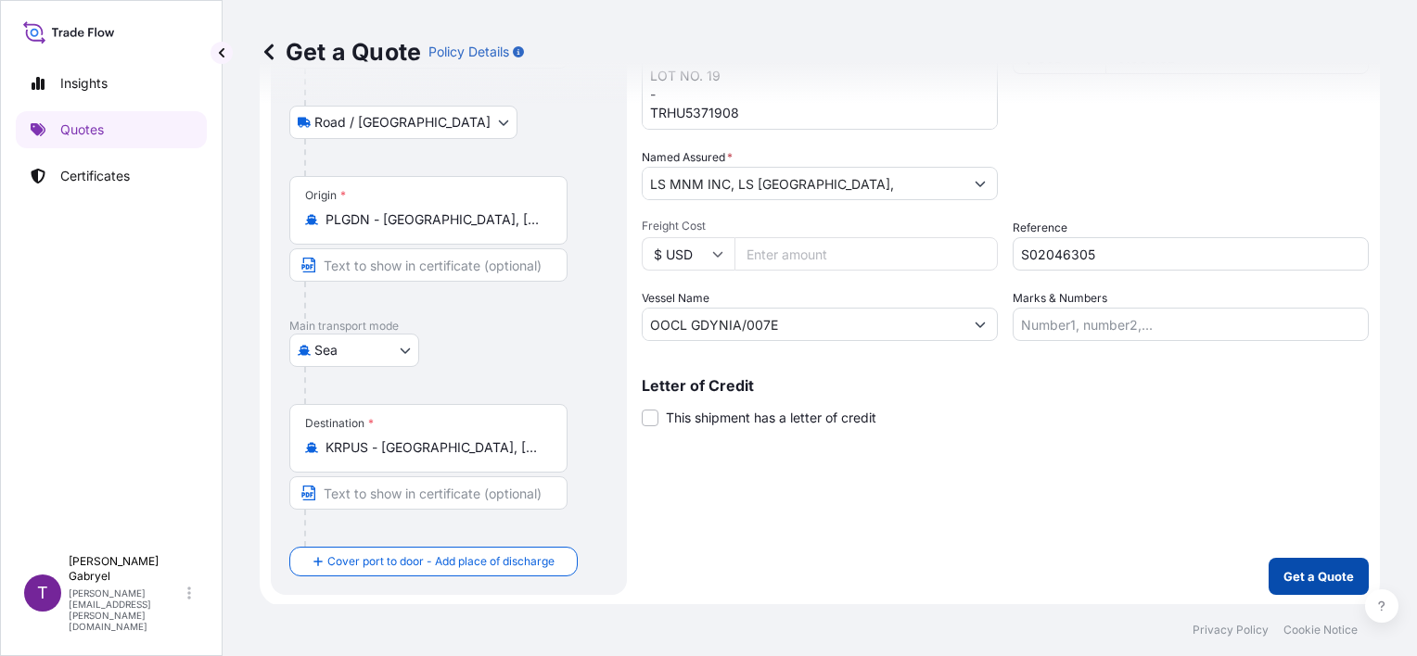
click at [1289, 571] on p "Get a Quote" at bounding box center [1318, 576] width 70 height 19
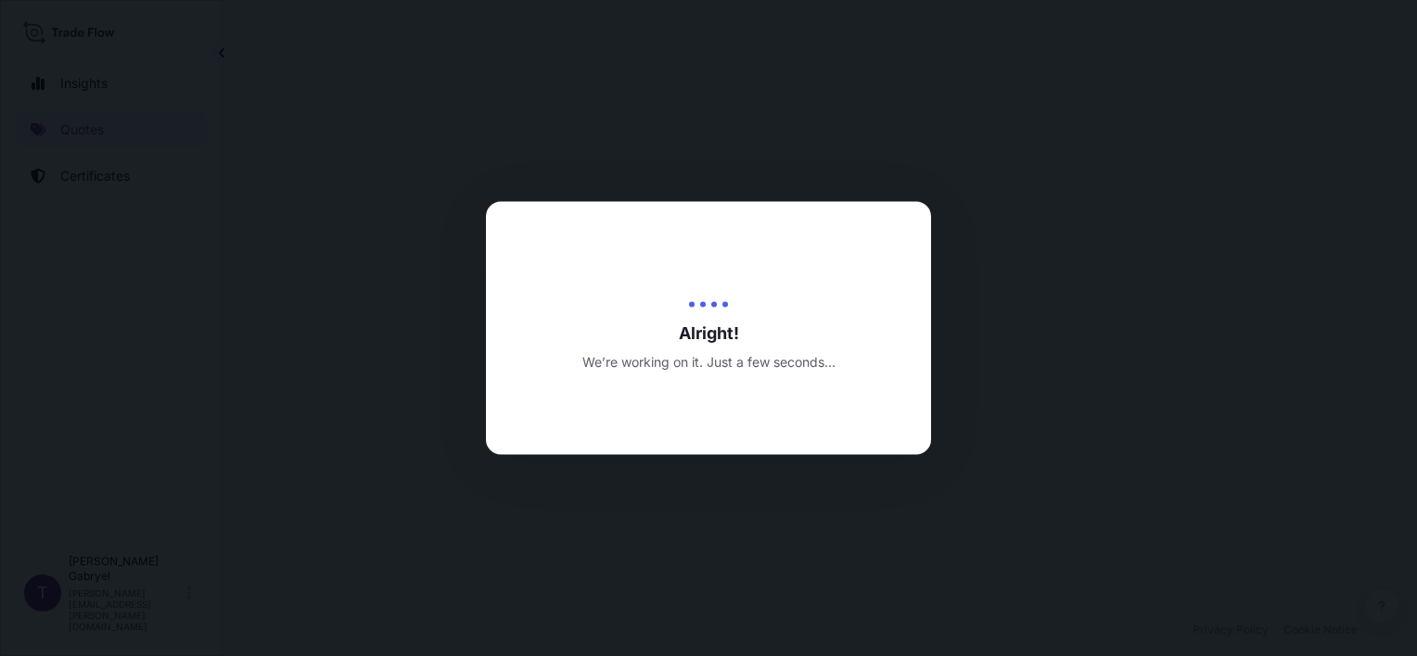
select select "Road / [GEOGRAPHIC_DATA]"
select select "Sea"
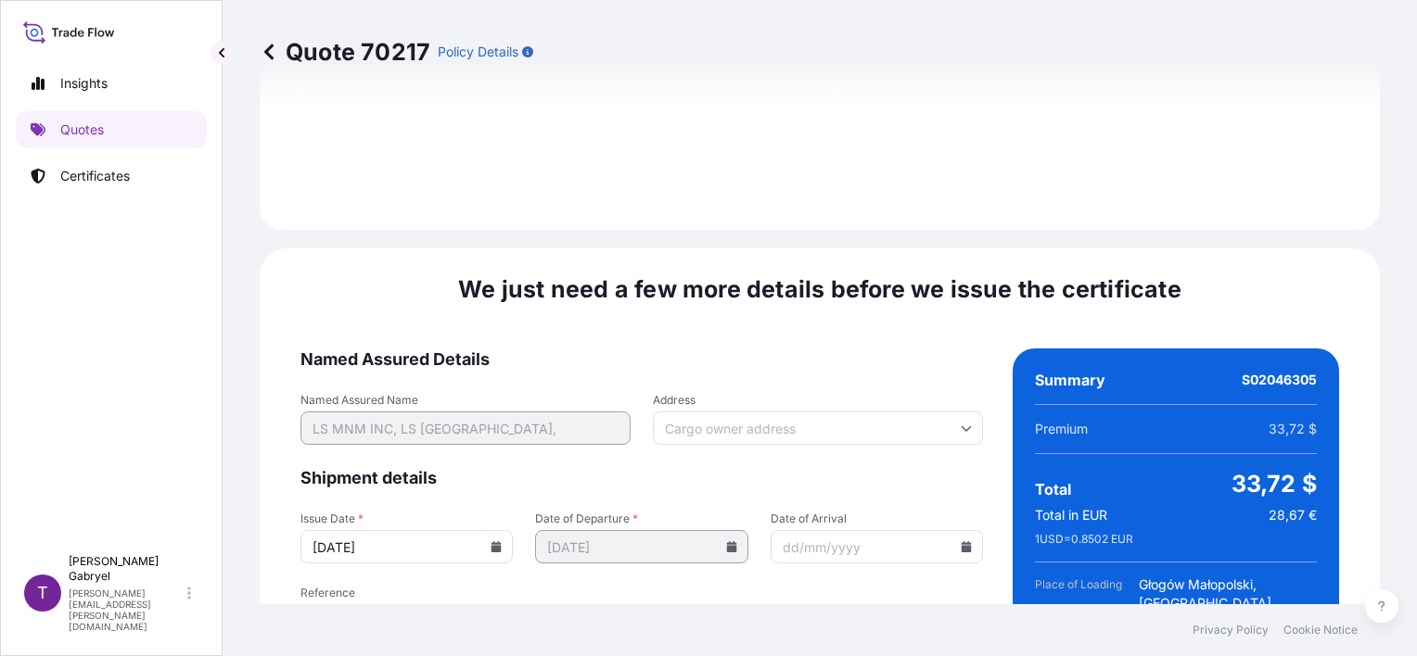
scroll to position [2460, 0]
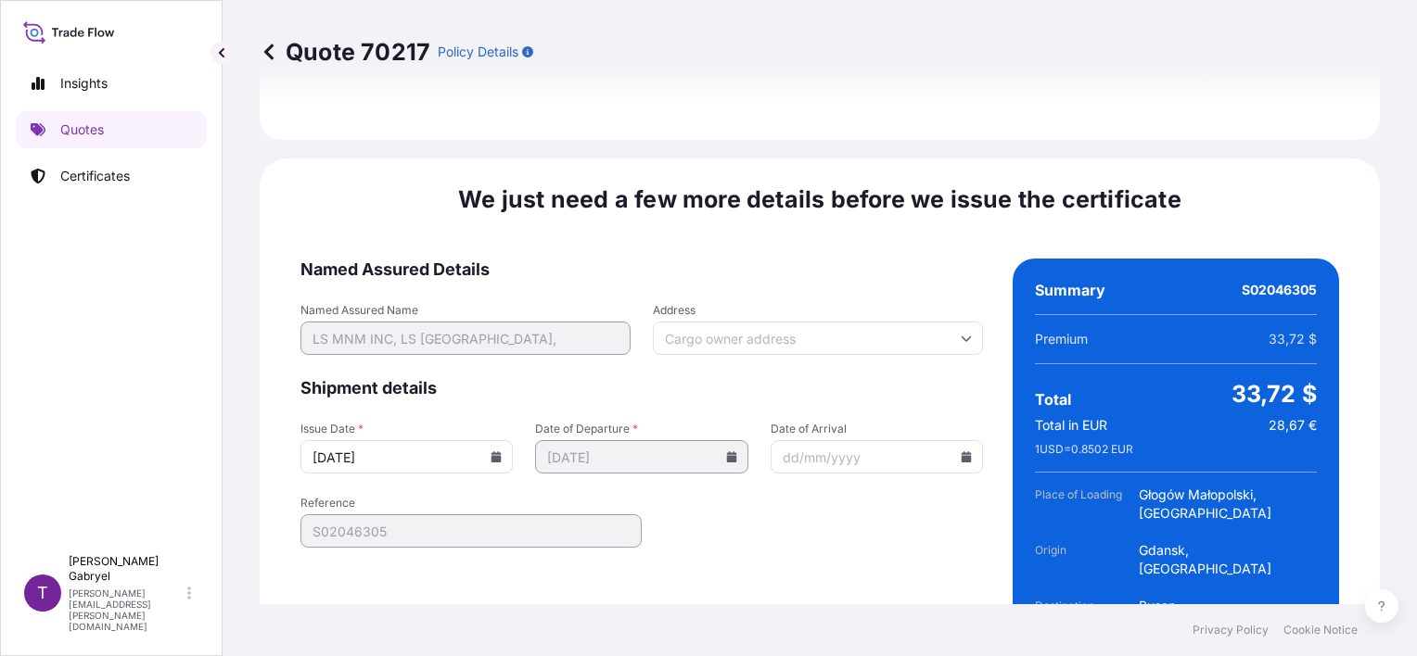
click at [486, 440] on input "[DATE]" at bounding box center [406, 456] width 212 height 33
click at [492, 451] on icon at bounding box center [496, 456] width 10 height 11
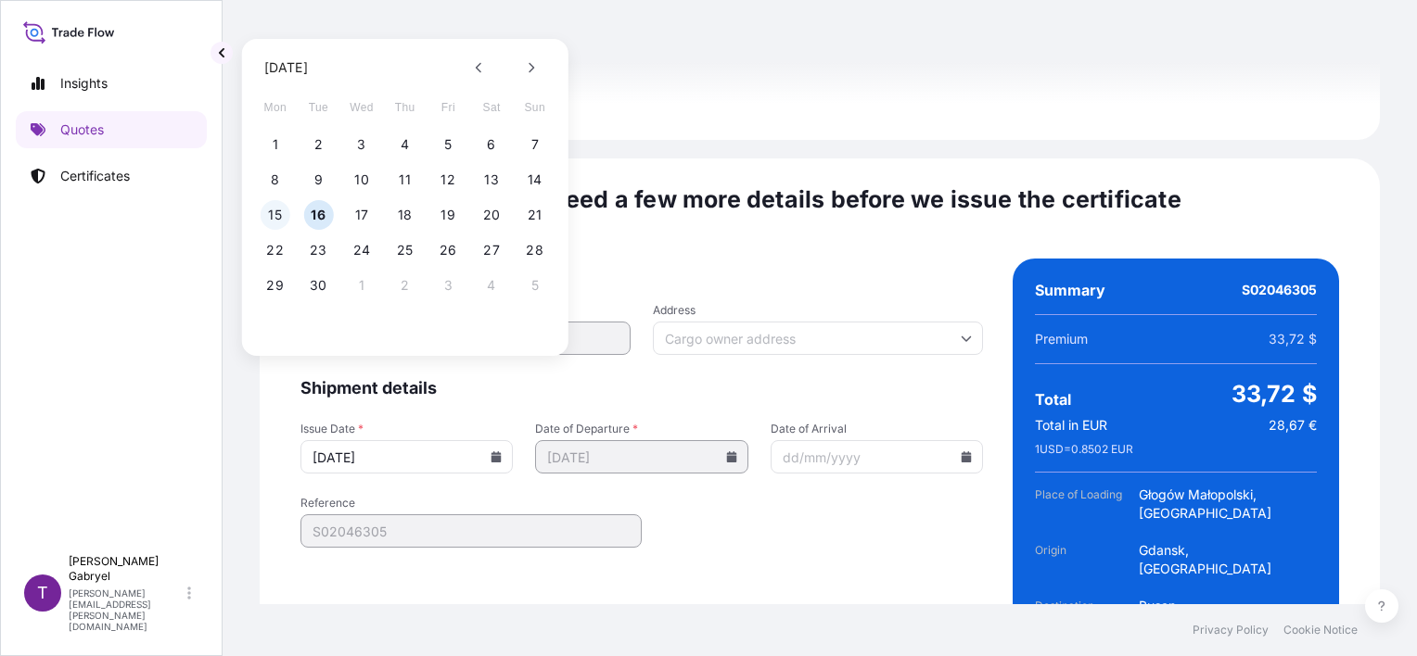
click at [278, 215] on button "15" at bounding box center [276, 215] width 30 height 30
type input "[DATE]"
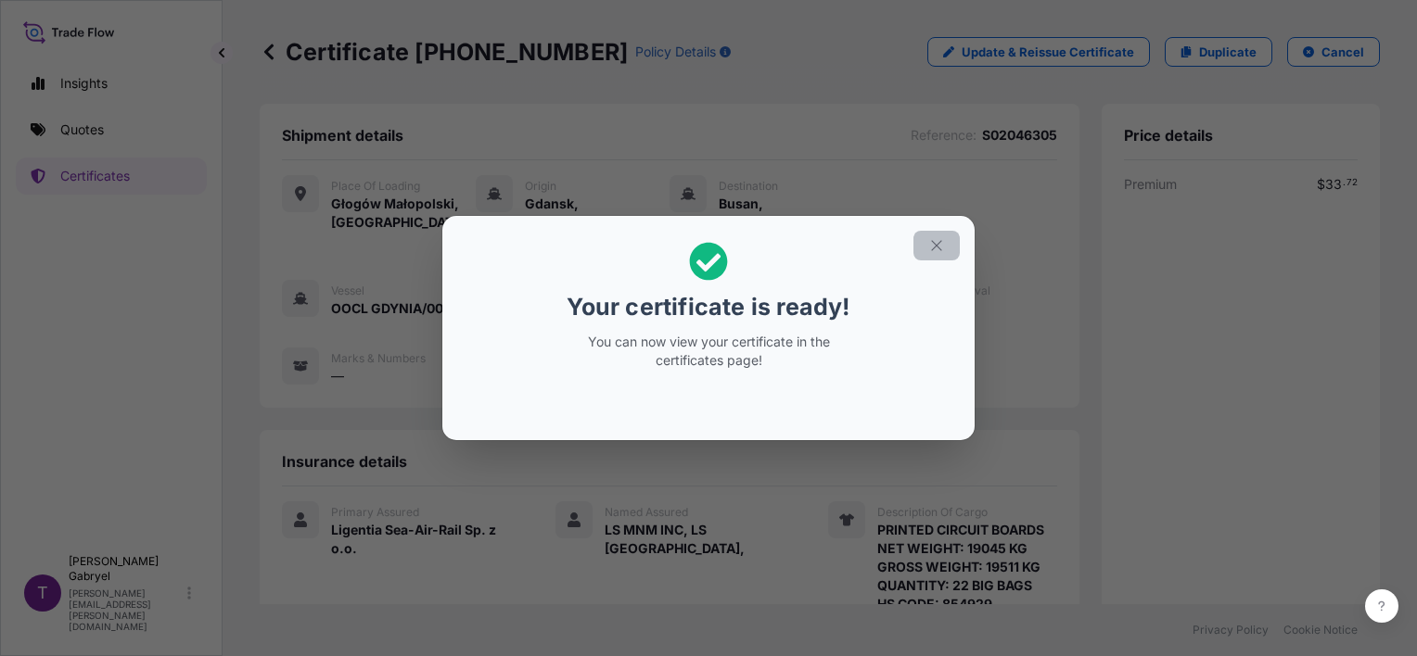
click at [943, 248] on icon "button" at bounding box center [936, 245] width 17 height 17
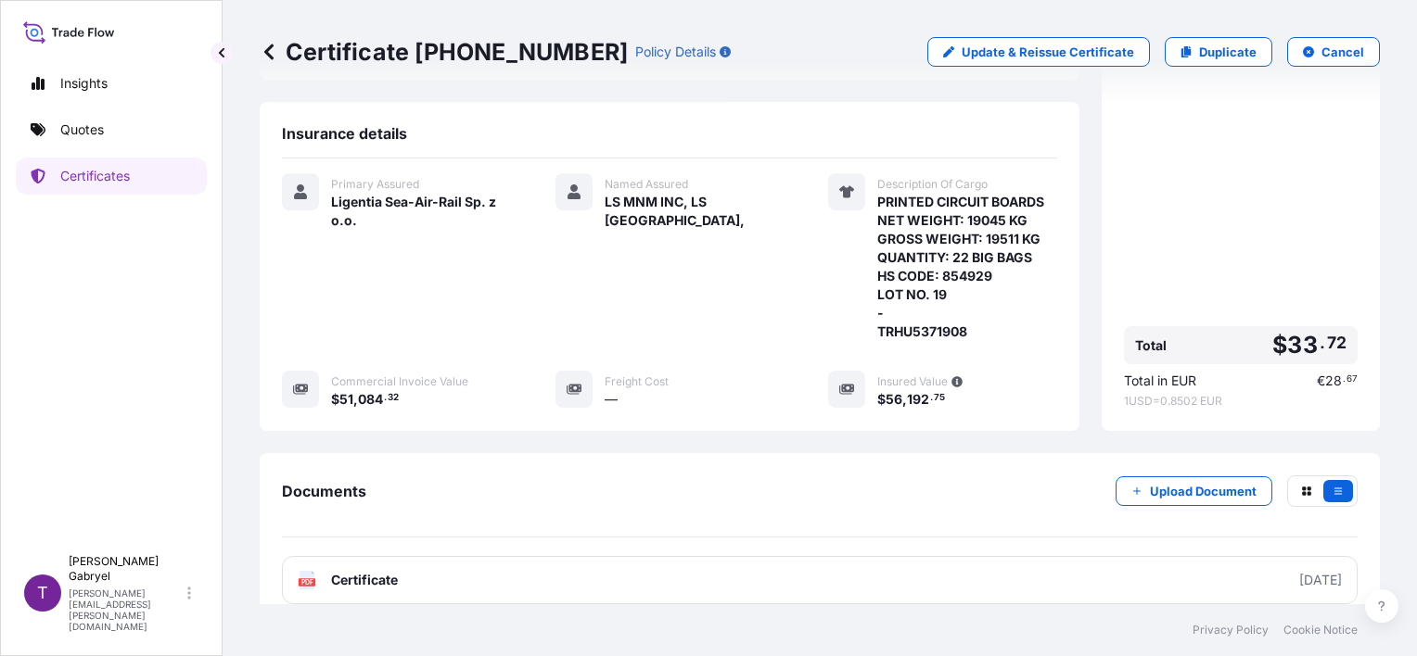
scroll to position [408, 0]
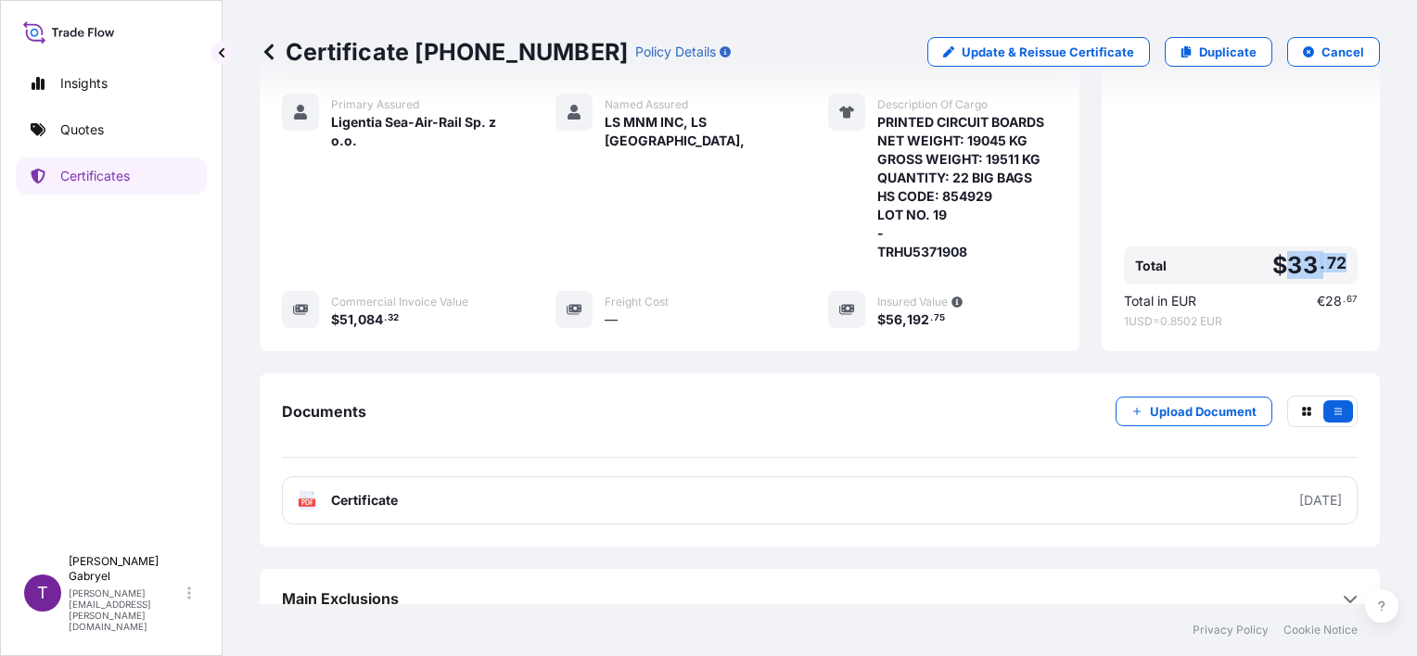
drag, startPoint x: 1335, startPoint y: 238, endPoint x: 1275, endPoint y: 240, distance: 60.3
click at [1275, 247] on div "Total $ 33 . 72" at bounding box center [1241, 266] width 234 height 38
copy span "33 . 72"
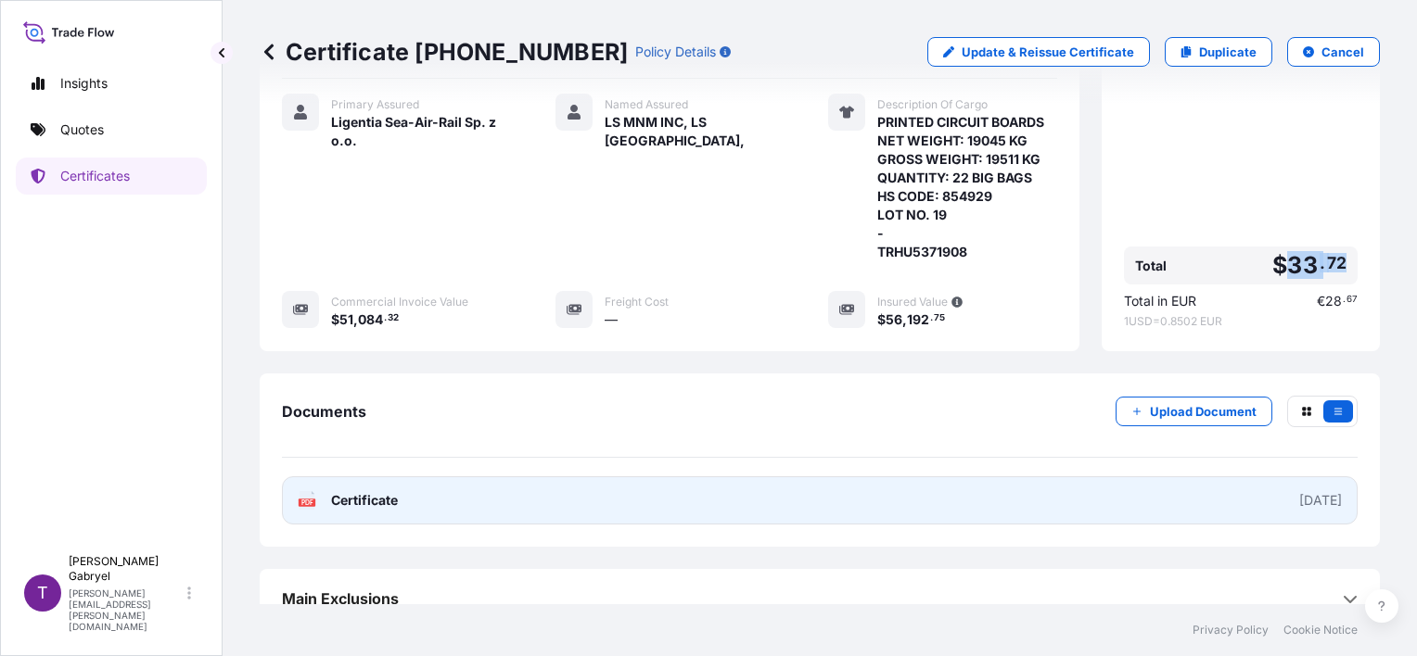
click at [834, 490] on link "PDF Certificate [DATE]" at bounding box center [819, 501] width 1075 height 48
